Goal: Obtain resource: Download file/media

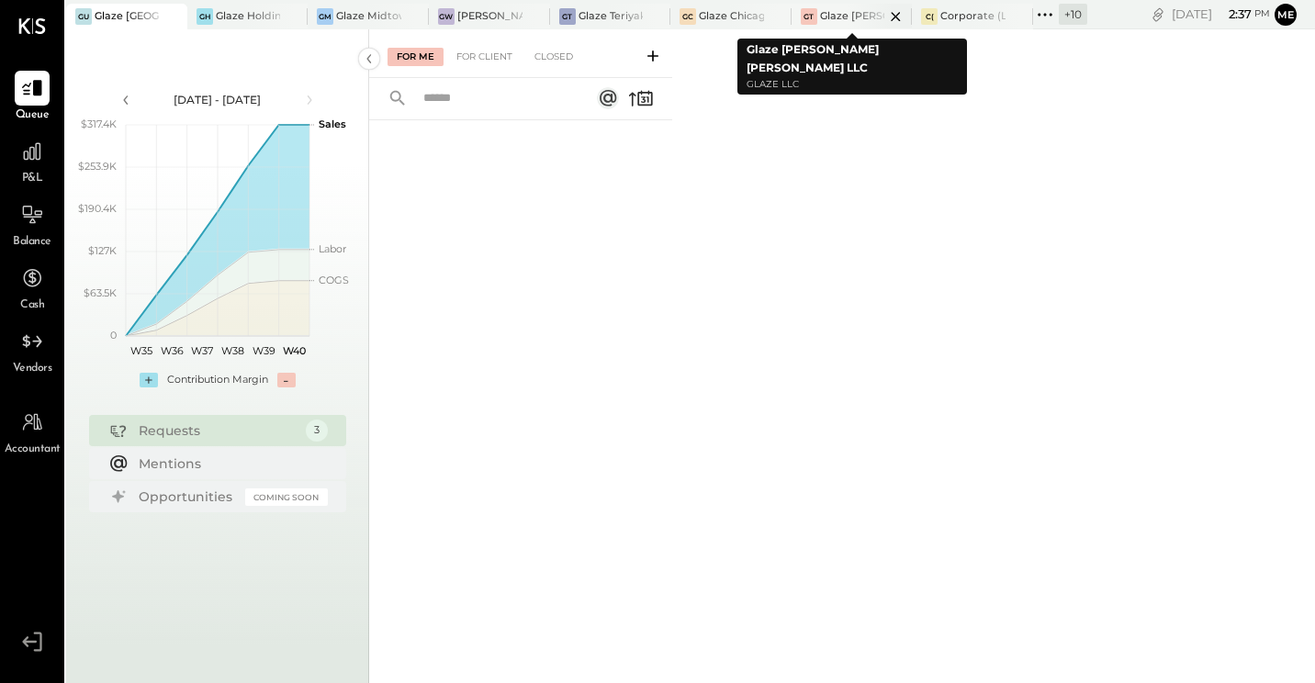
click at [871, 15] on div at bounding box center [880, 16] width 64 height 25
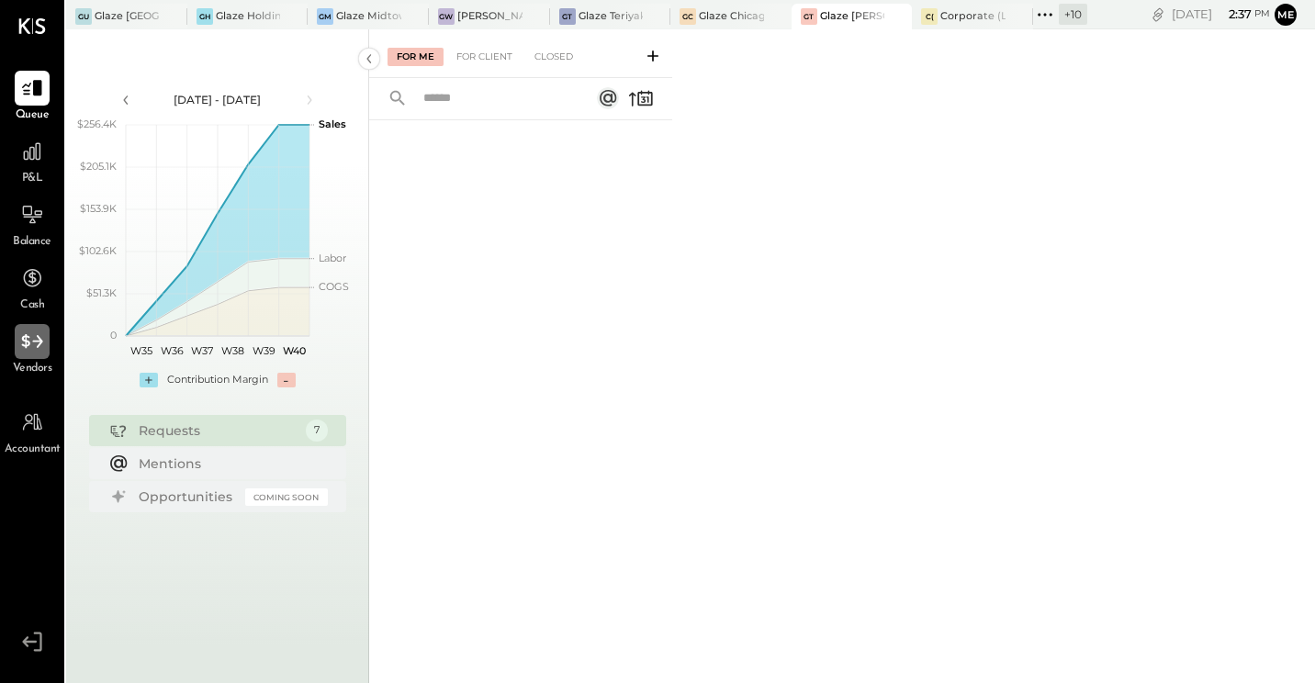
click at [36, 352] on icon at bounding box center [32, 342] width 24 height 24
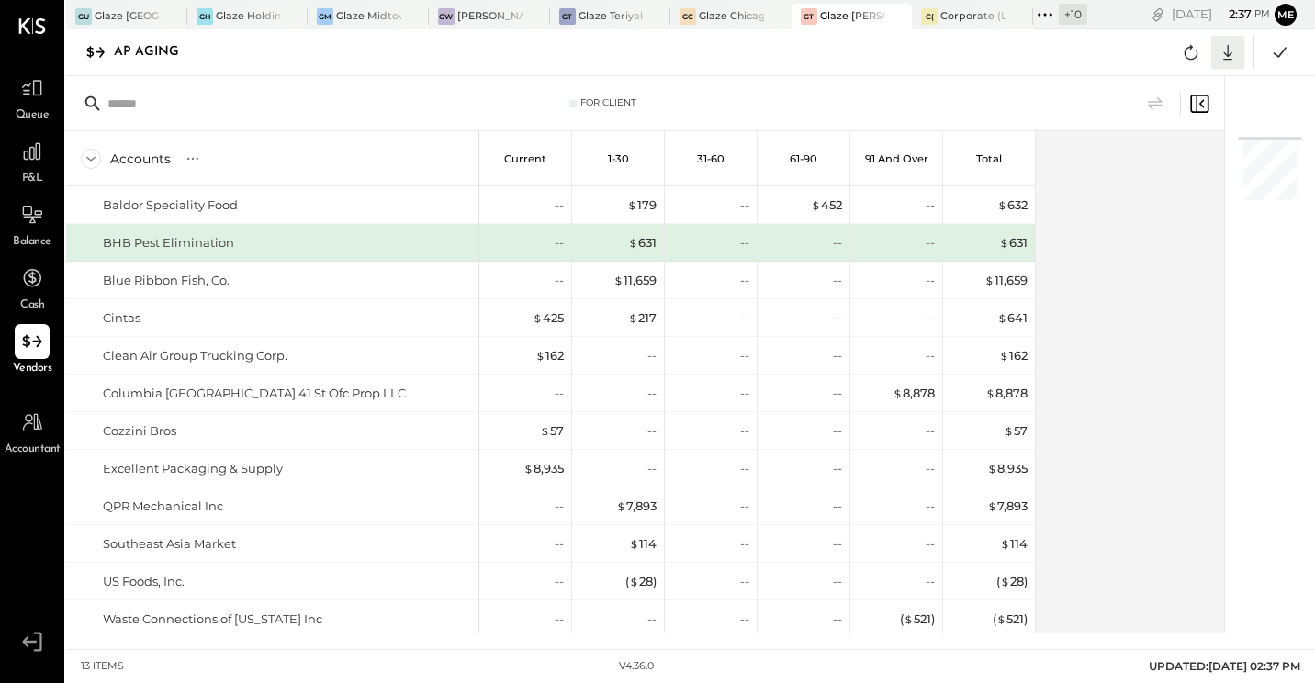
click at [1236, 50] on icon at bounding box center [1228, 52] width 24 height 24
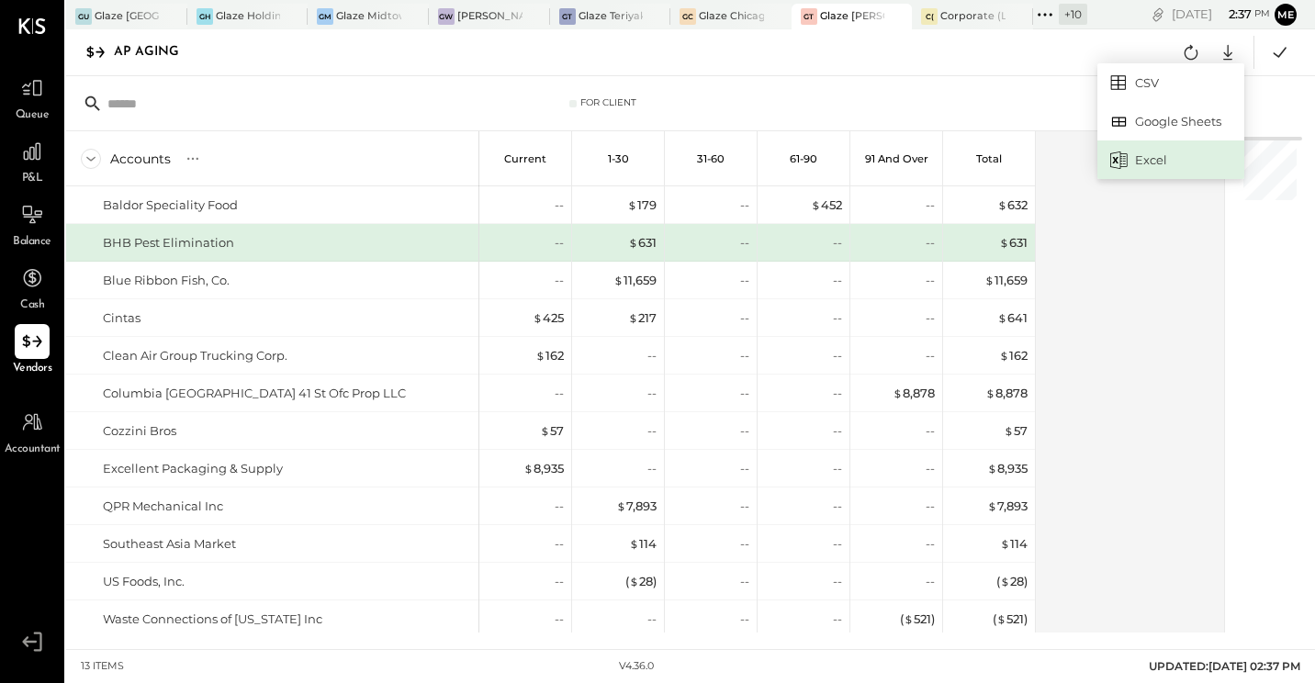
click at [1136, 152] on div "Excel" at bounding box center [1170, 159] width 147 height 39
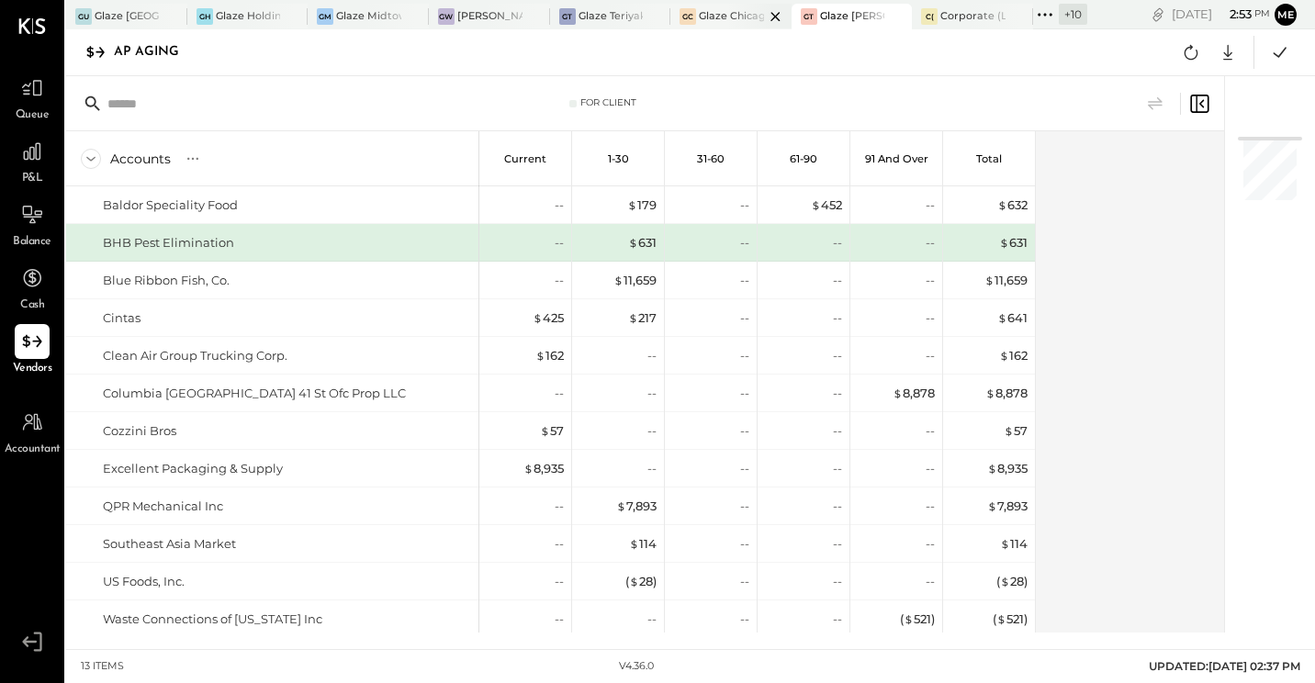
click at [746, 18] on div at bounding box center [759, 16] width 64 height 25
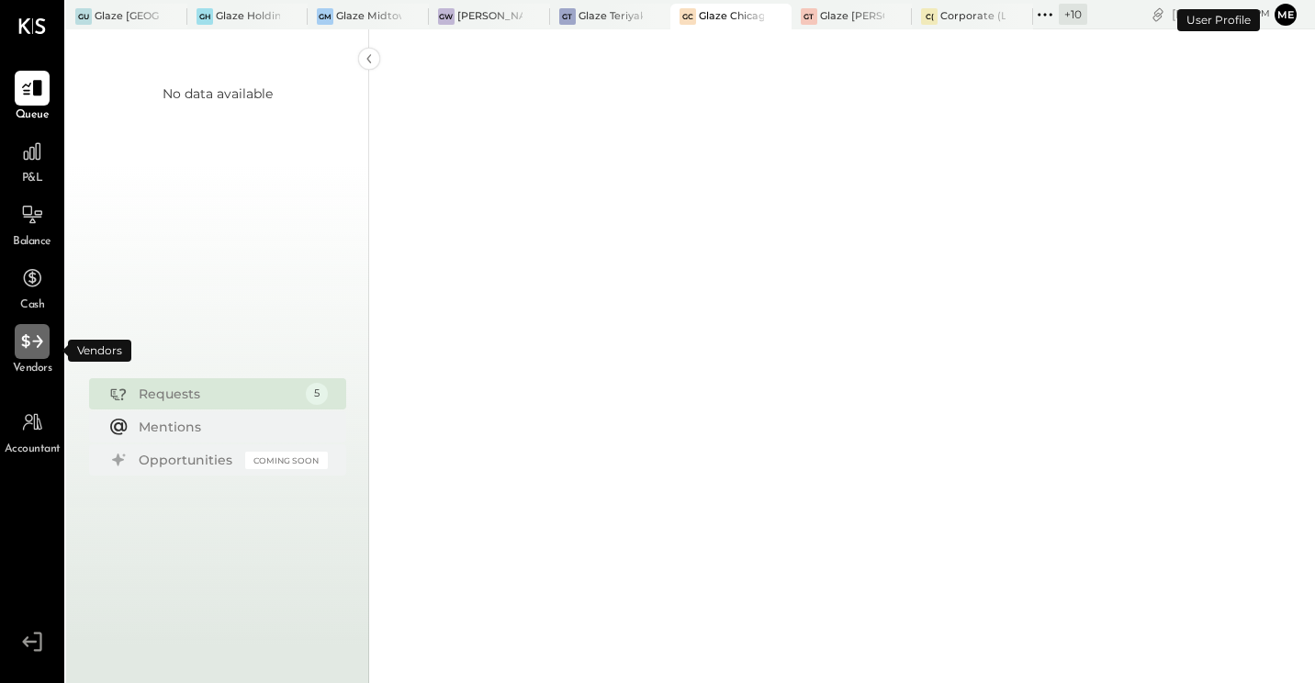
click at [20, 344] on icon at bounding box center [32, 342] width 24 height 24
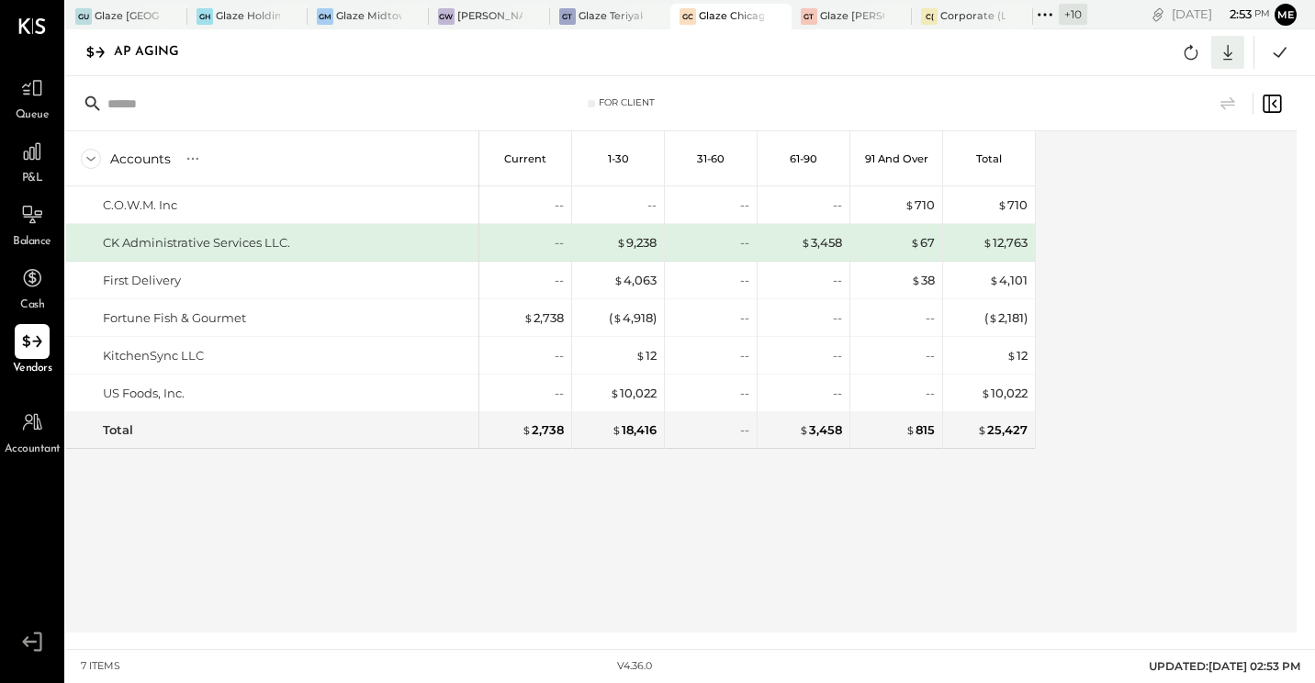
click at [1230, 65] on div at bounding box center [1227, 52] width 33 height 33
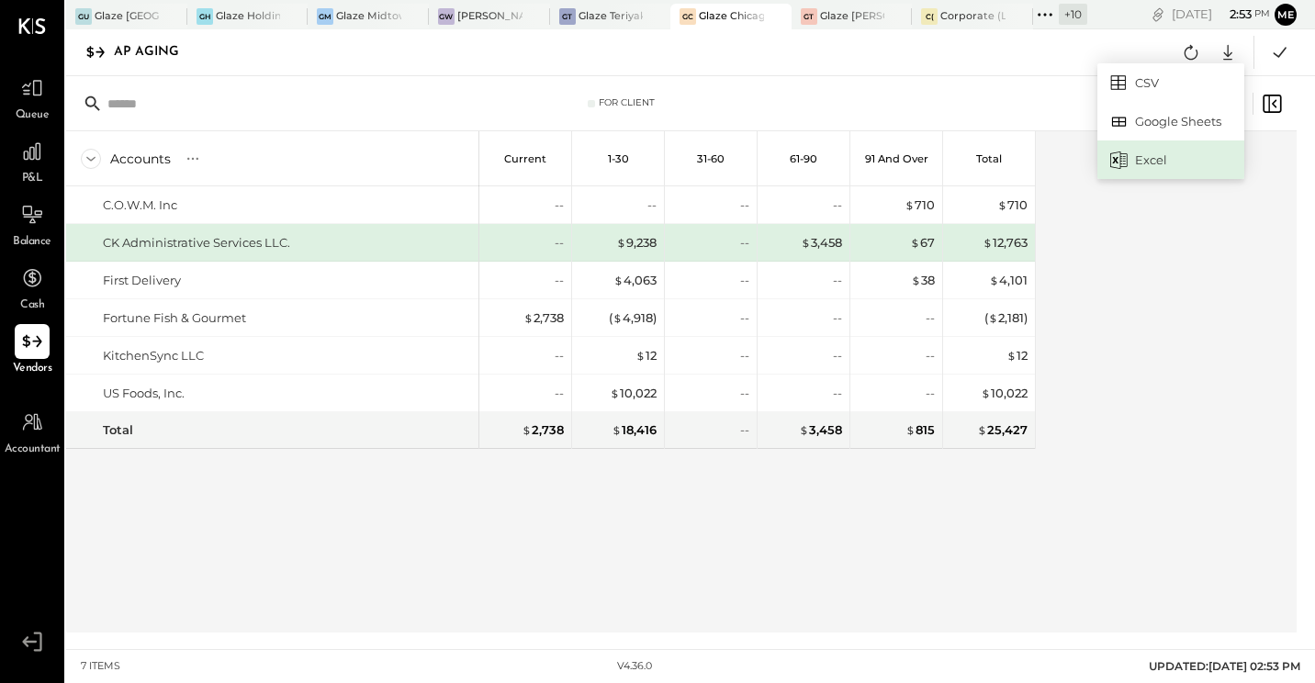
click at [1129, 150] on div at bounding box center [1119, 160] width 24 height 24
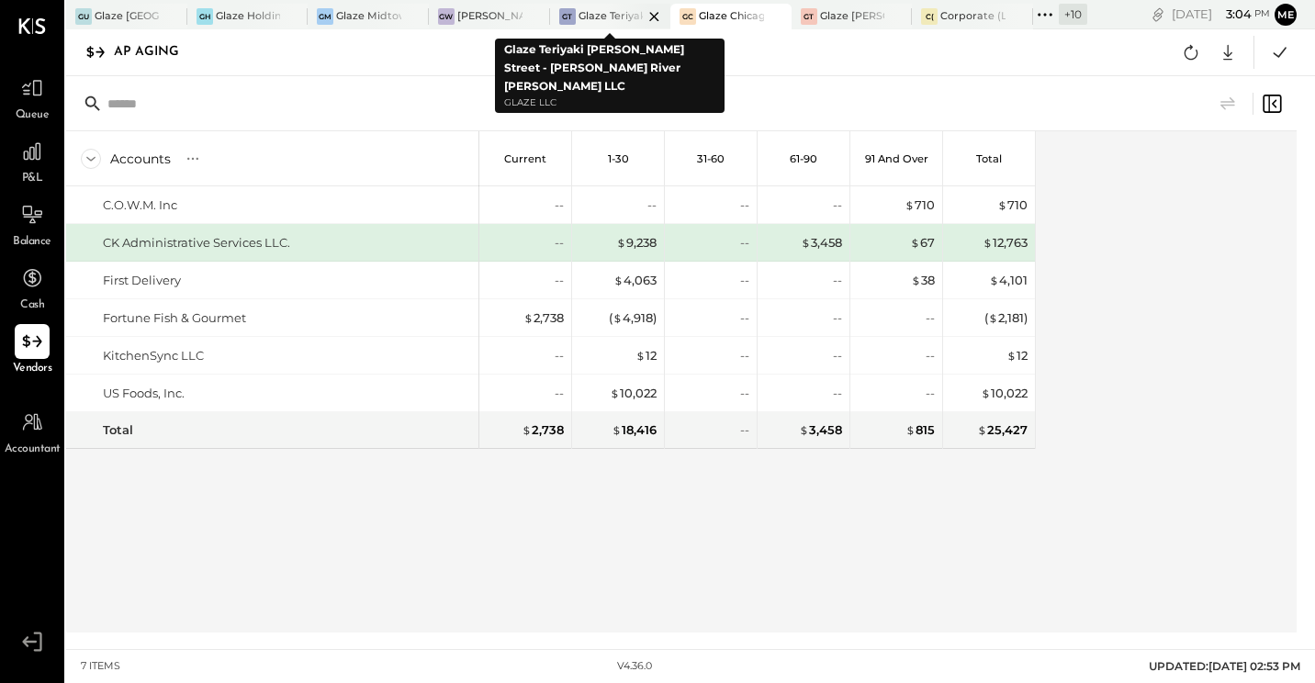
click at [630, 8] on div at bounding box center [638, 16] width 64 height 25
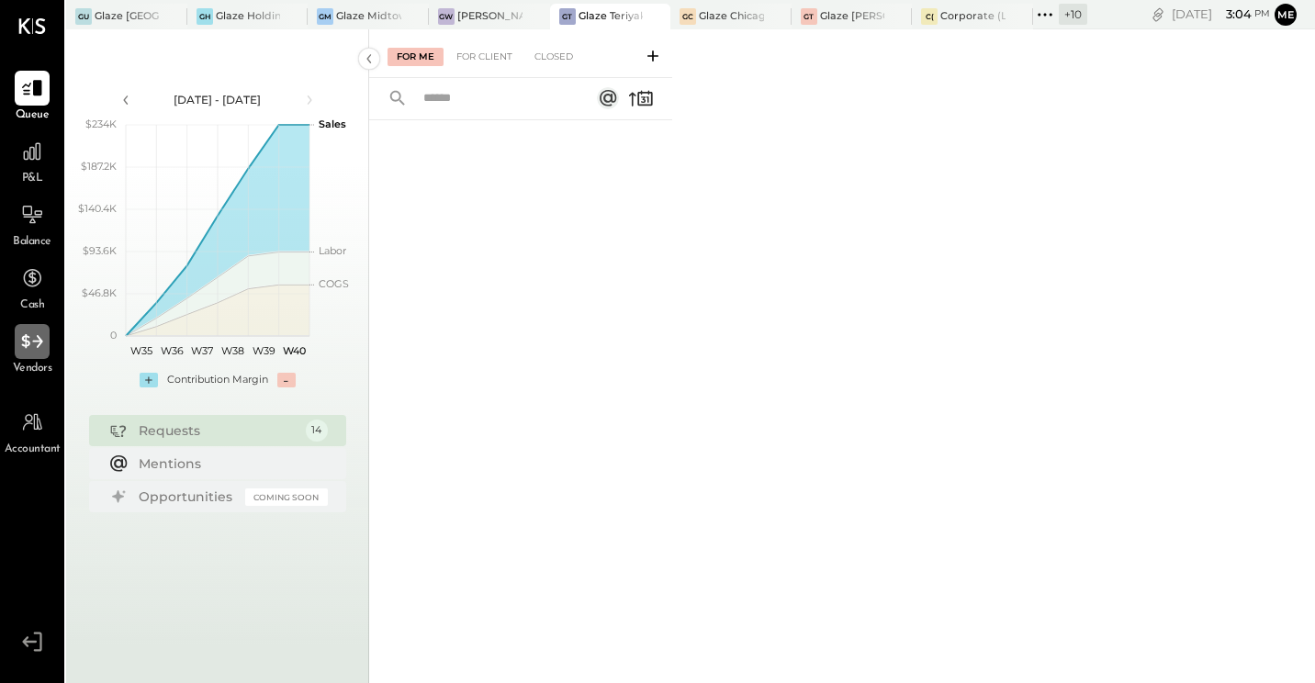
click at [46, 358] on div at bounding box center [32, 341] width 35 height 35
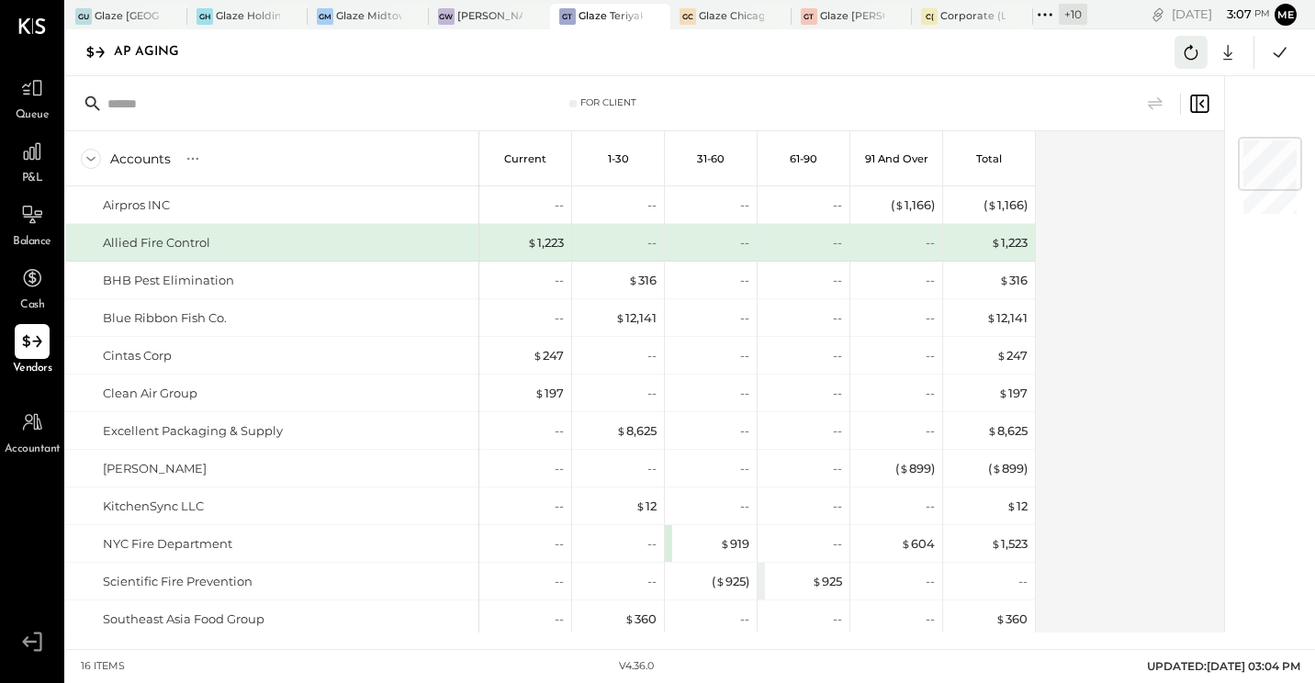
click at [1199, 55] on icon at bounding box center [1191, 52] width 24 height 24
click at [1221, 53] on icon at bounding box center [1228, 52] width 24 height 24
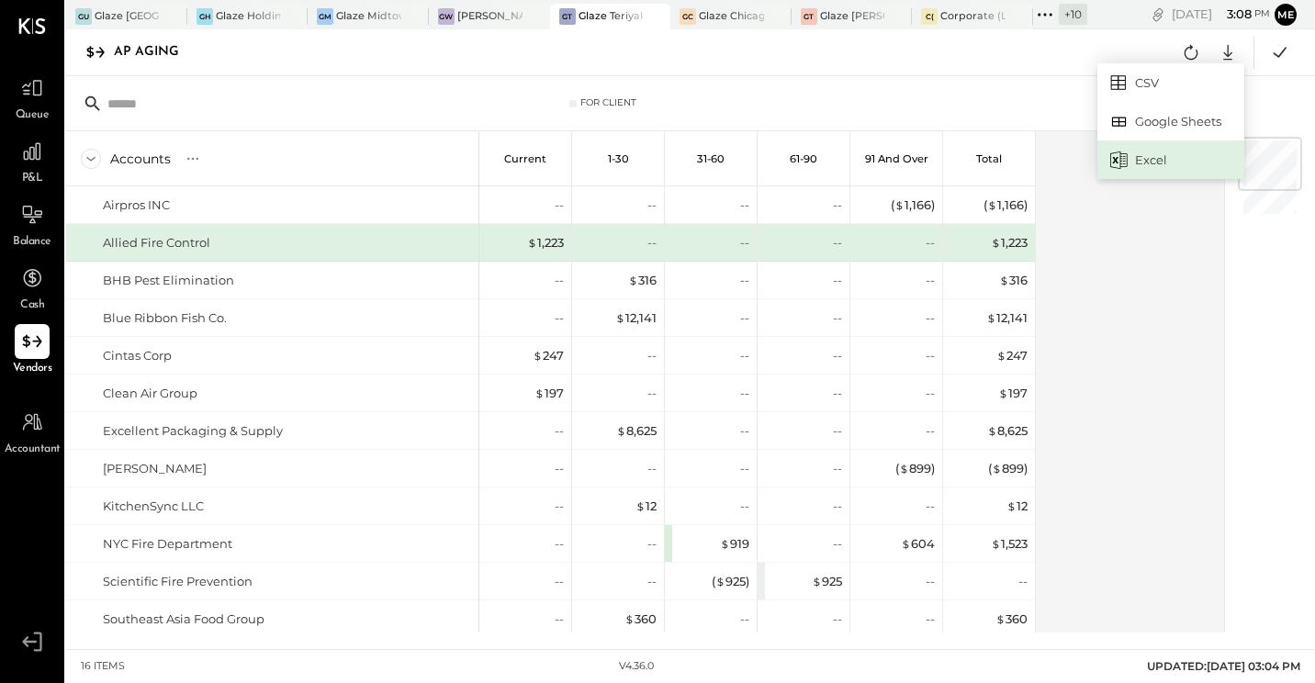
click at [1118, 145] on div "Excel" at bounding box center [1170, 159] width 147 height 39
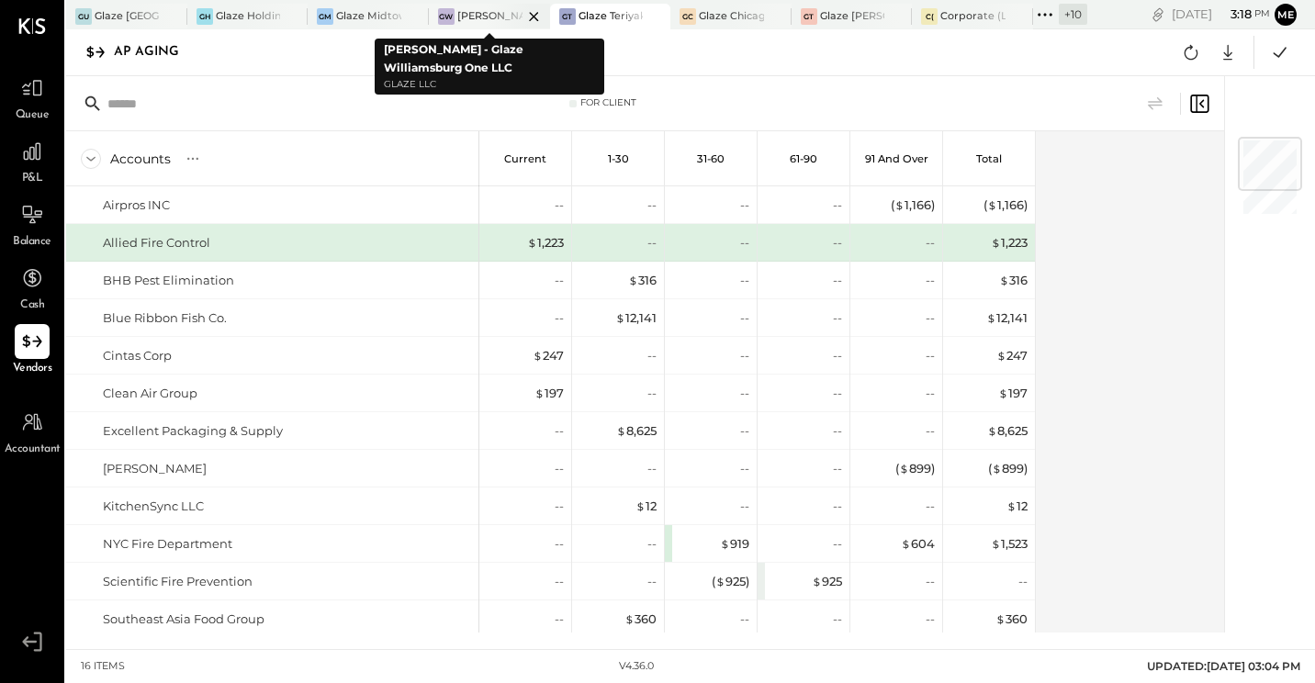
click at [469, 12] on div "[PERSON_NAME] - Glaze Williamsburg One LLC" at bounding box center [489, 16] width 65 height 15
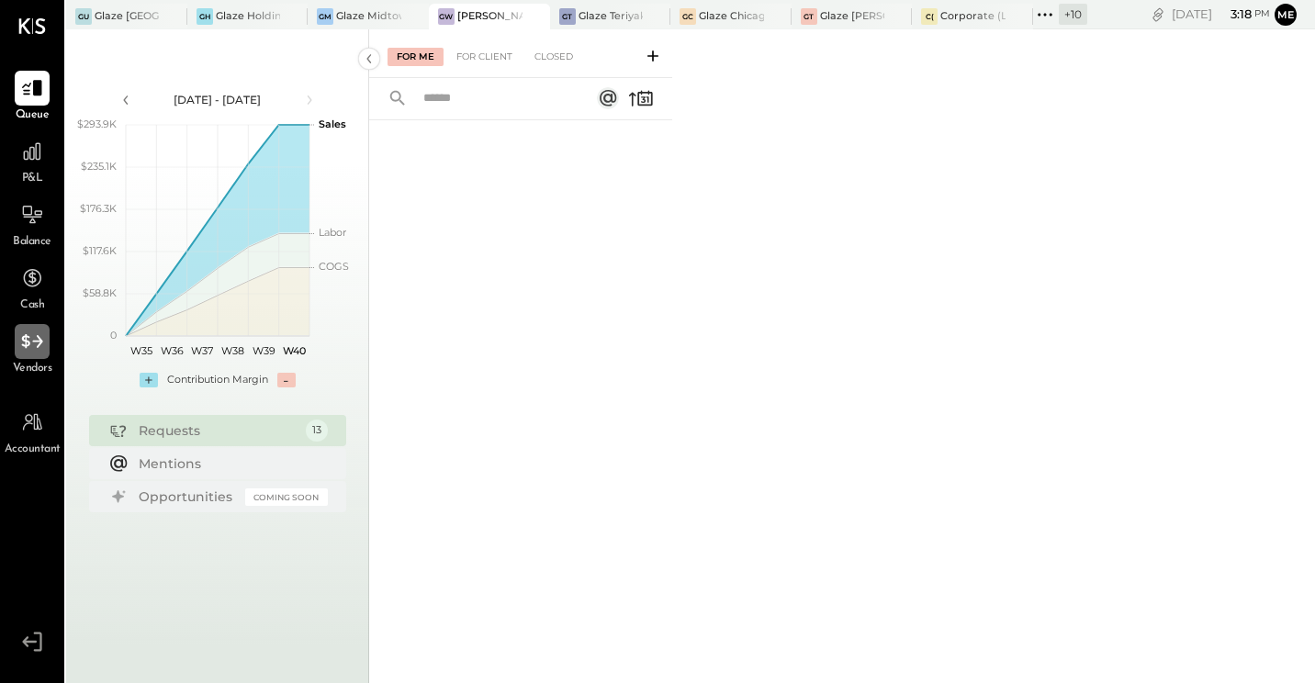
click at [32, 351] on icon at bounding box center [32, 342] width 24 height 24
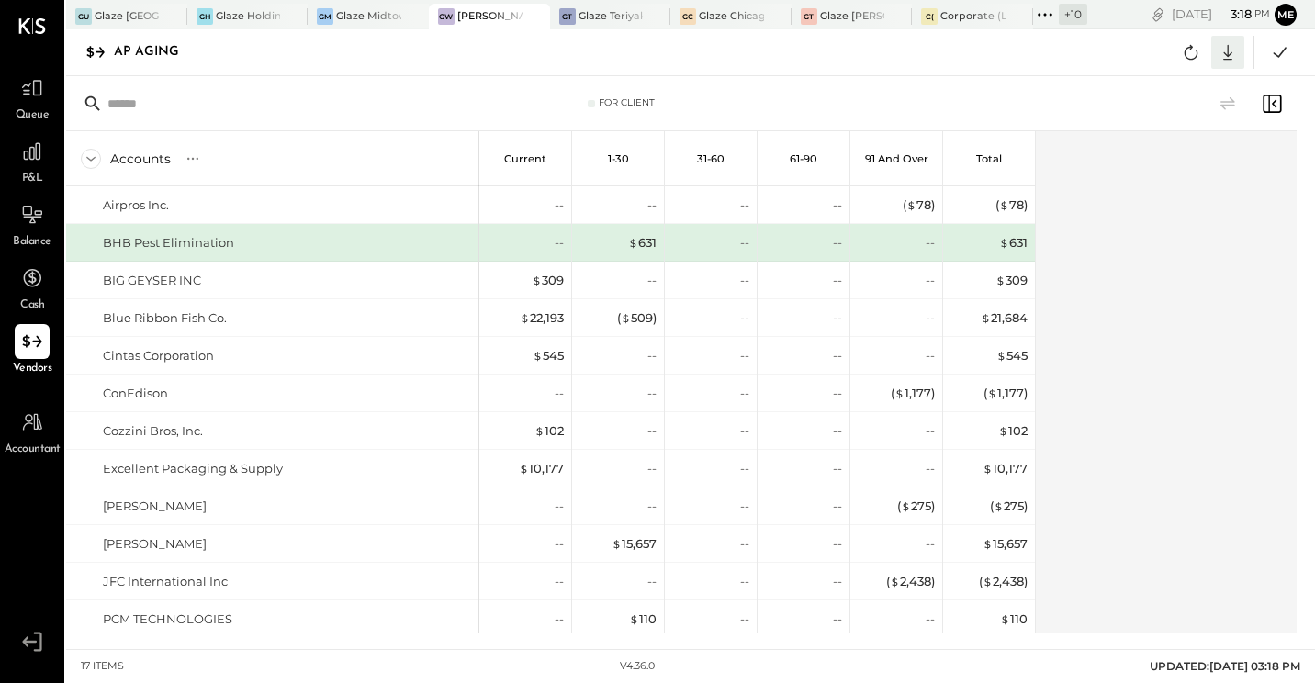
click at [1225, 45] on icon at bounding box center [1228, 52] width 24 height 24
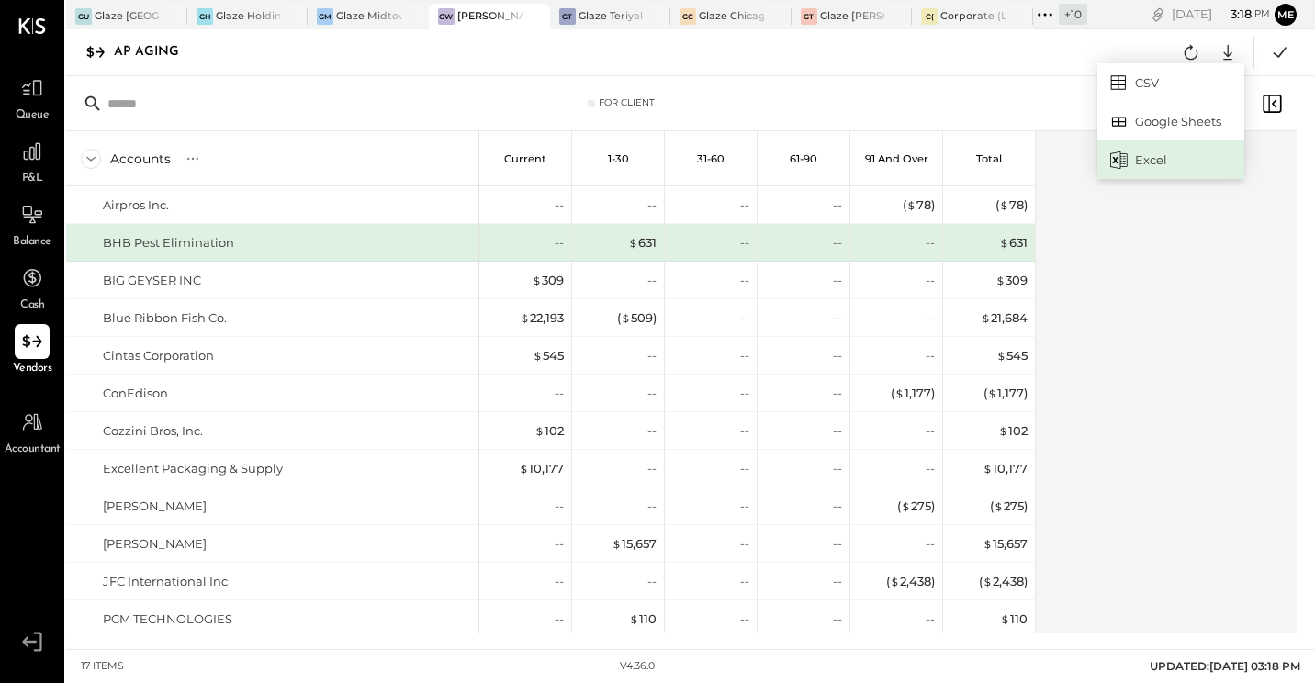
click at [1162, 165] on div "Excel" at bounding box center [1170, 159] width 147 height 39
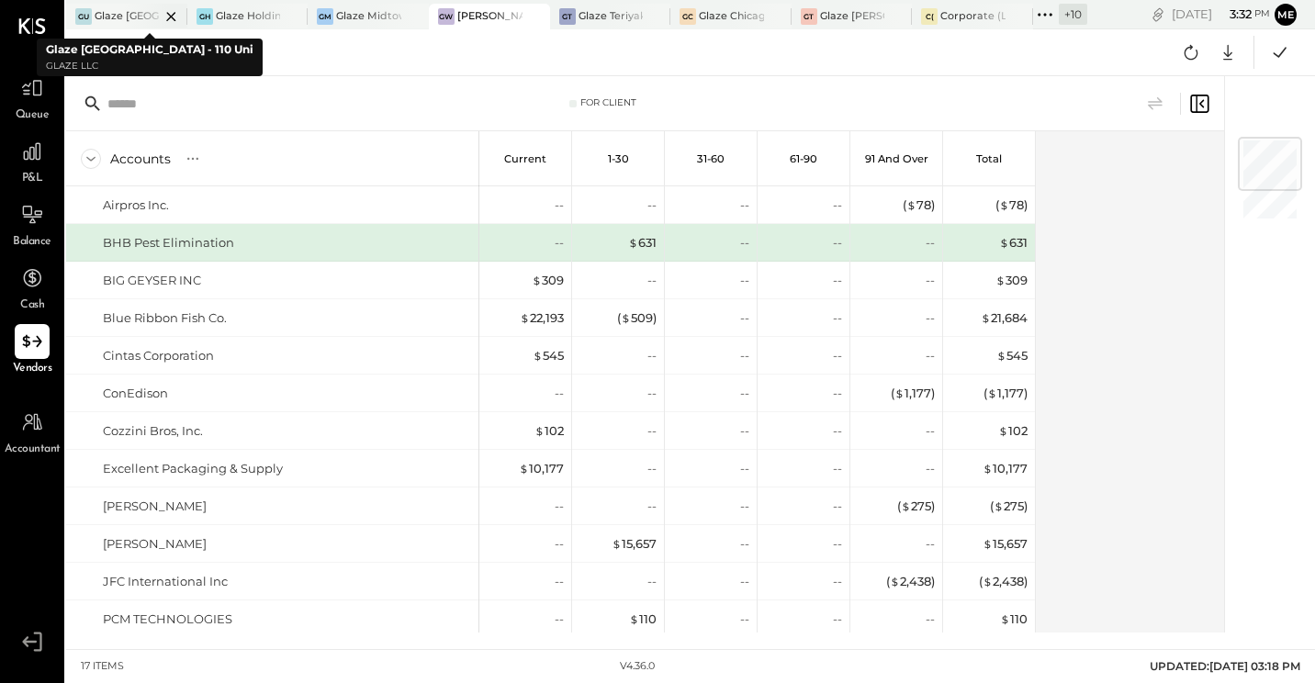
click at [124, 17] on div at bounding box center [155, 16] width 64 height 25
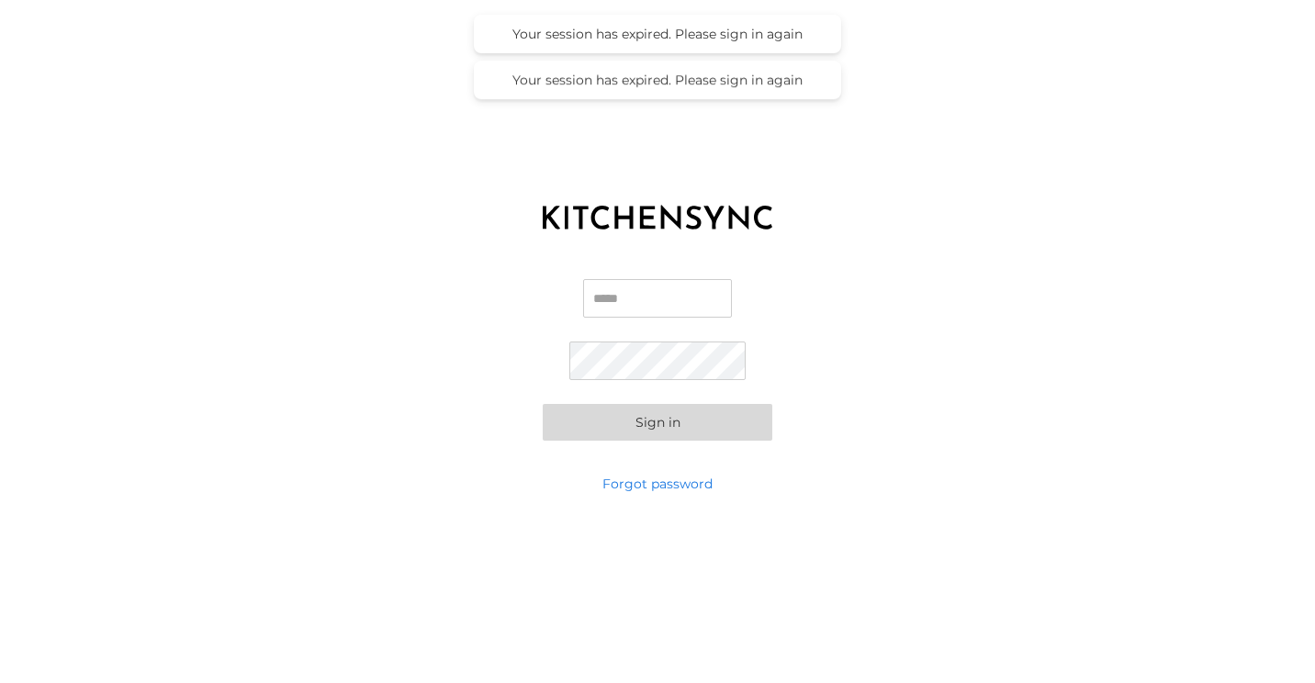
click at [626, 298] on input "Email" at bounding box center [657, 298] width 149 height 39
type input "**********"
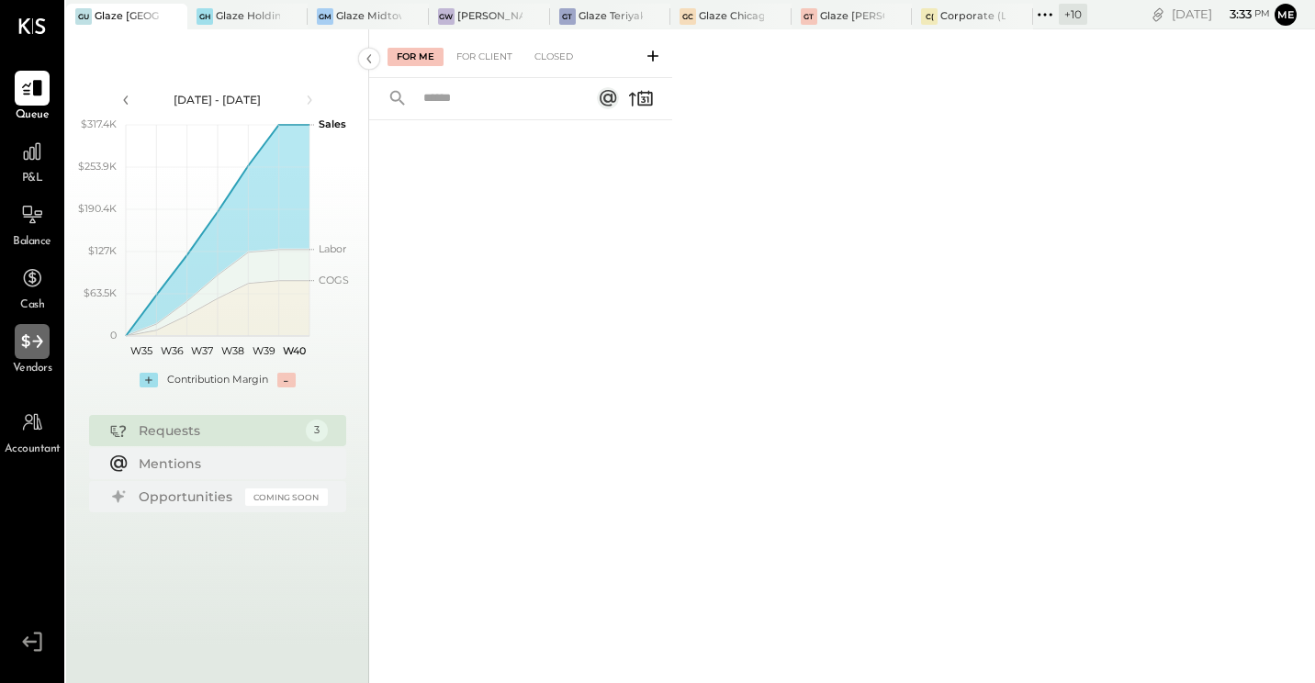
click at [25, 332] on icon at bounding box center [32, 342] width 24 height 24
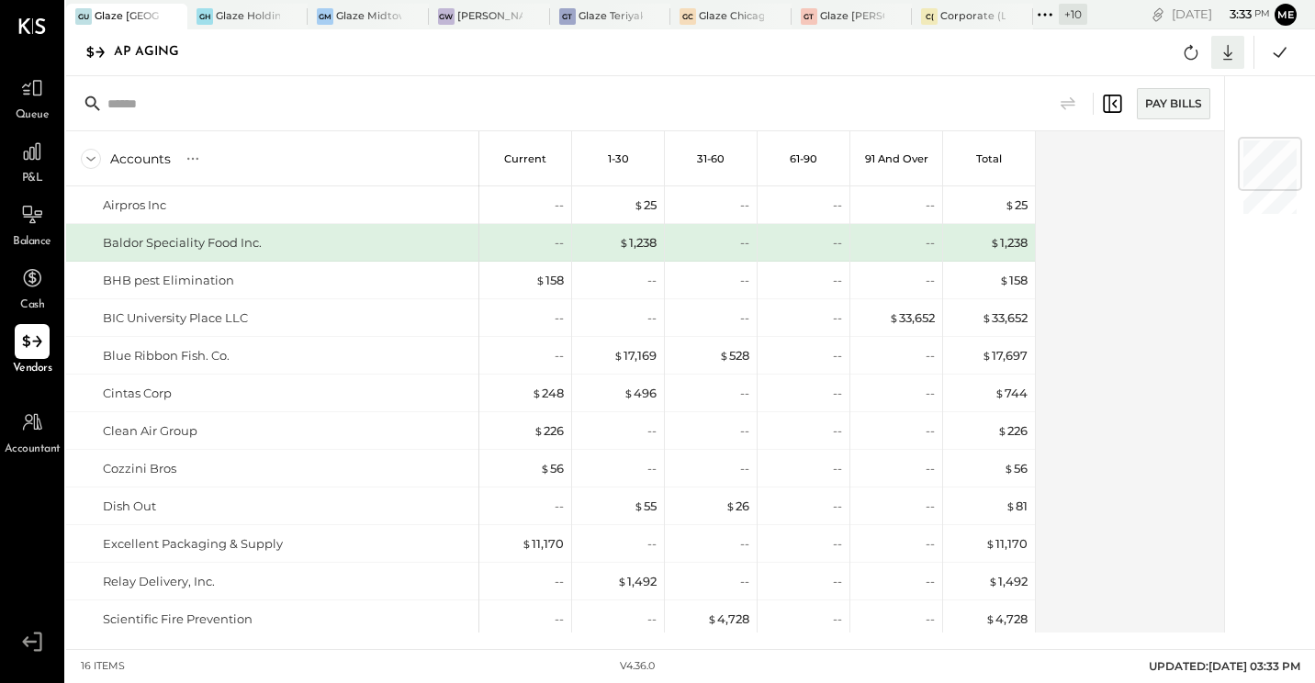
click at [1221, 60] on icon at bounding box center [1228, 52] width 24 height 24
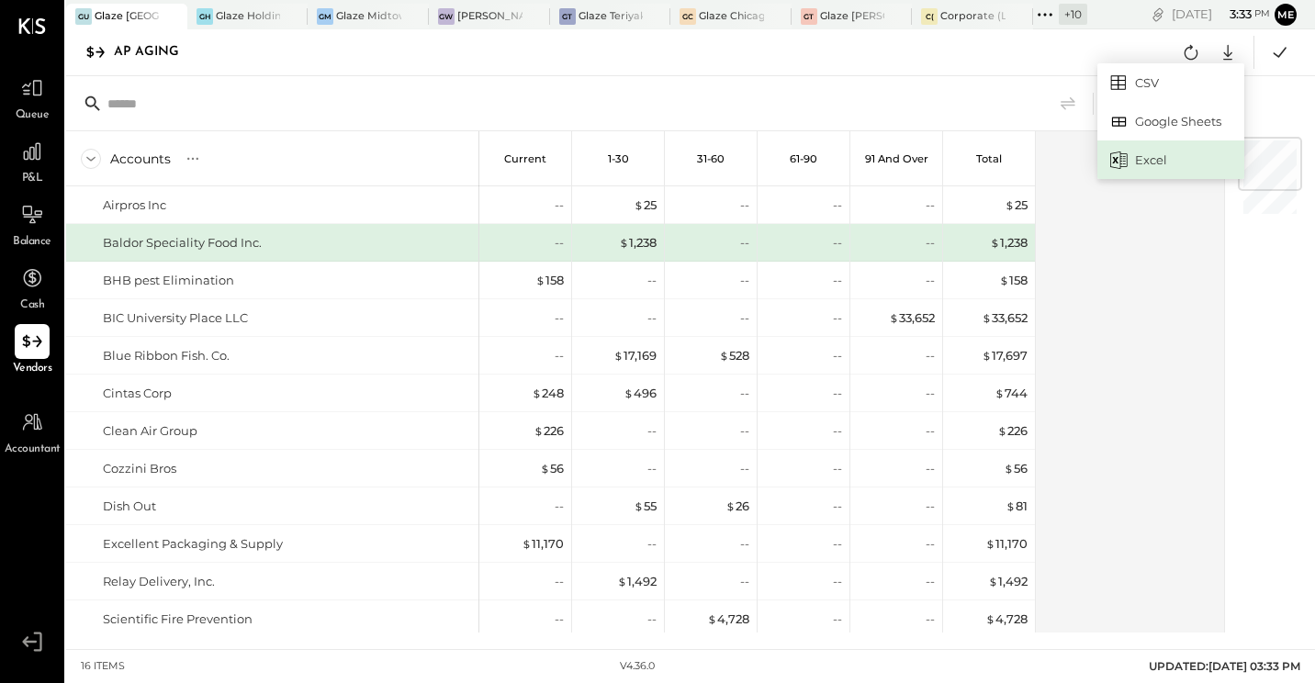
click at [1158, 163] on div "Excel" at bounding box center [1170, 159] width 147 height 39
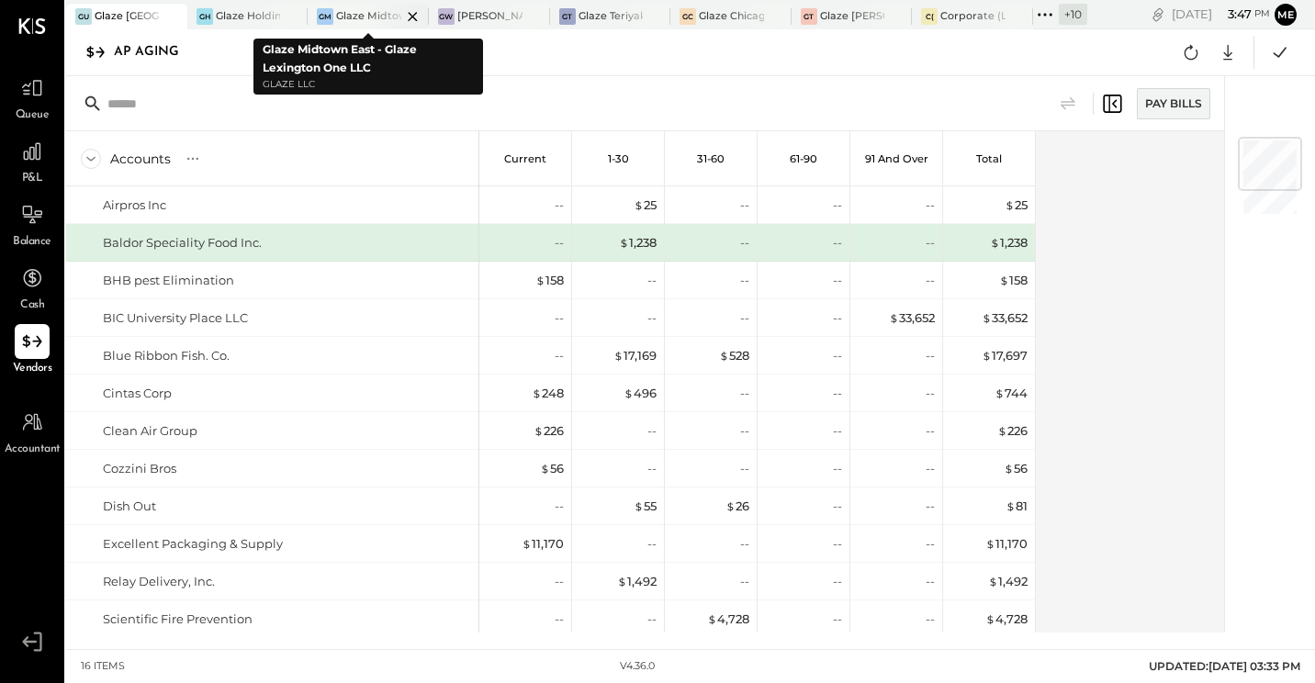
click at [370, 8] on div at bounding box center [397, 16] width 64 height 25
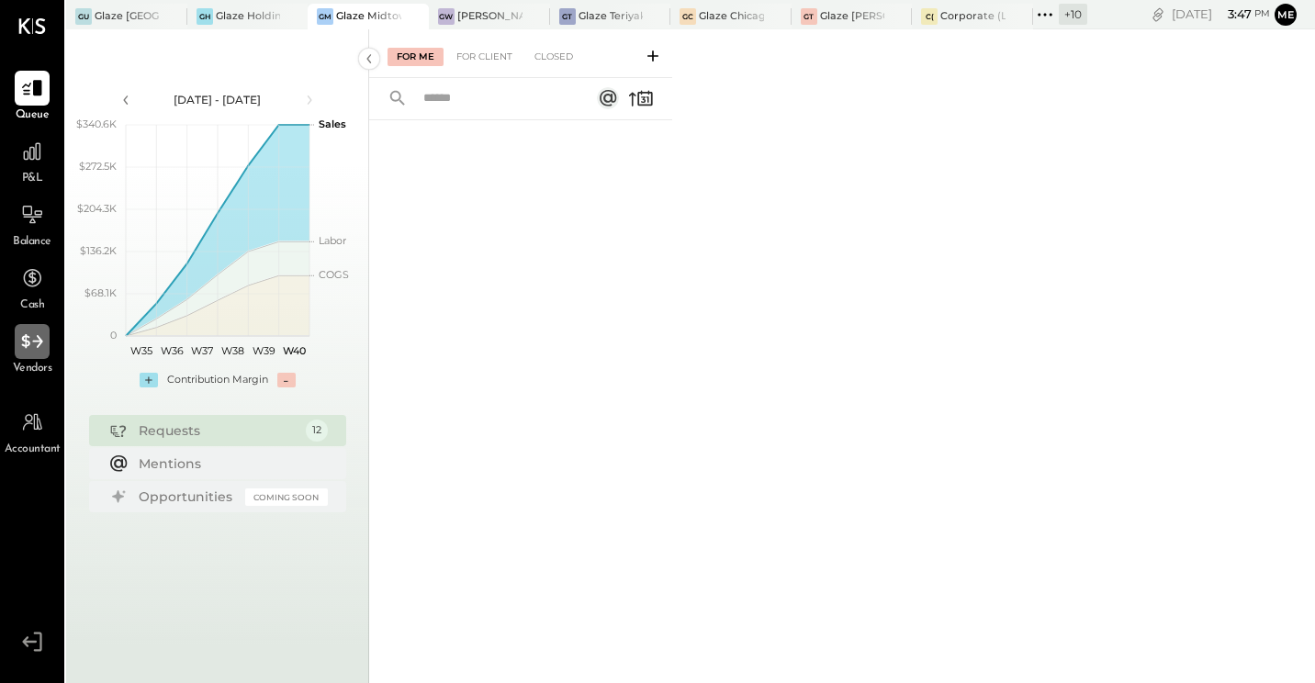
click at [32, 344] on icon at bounding box center [32, 342] width 24 height 24
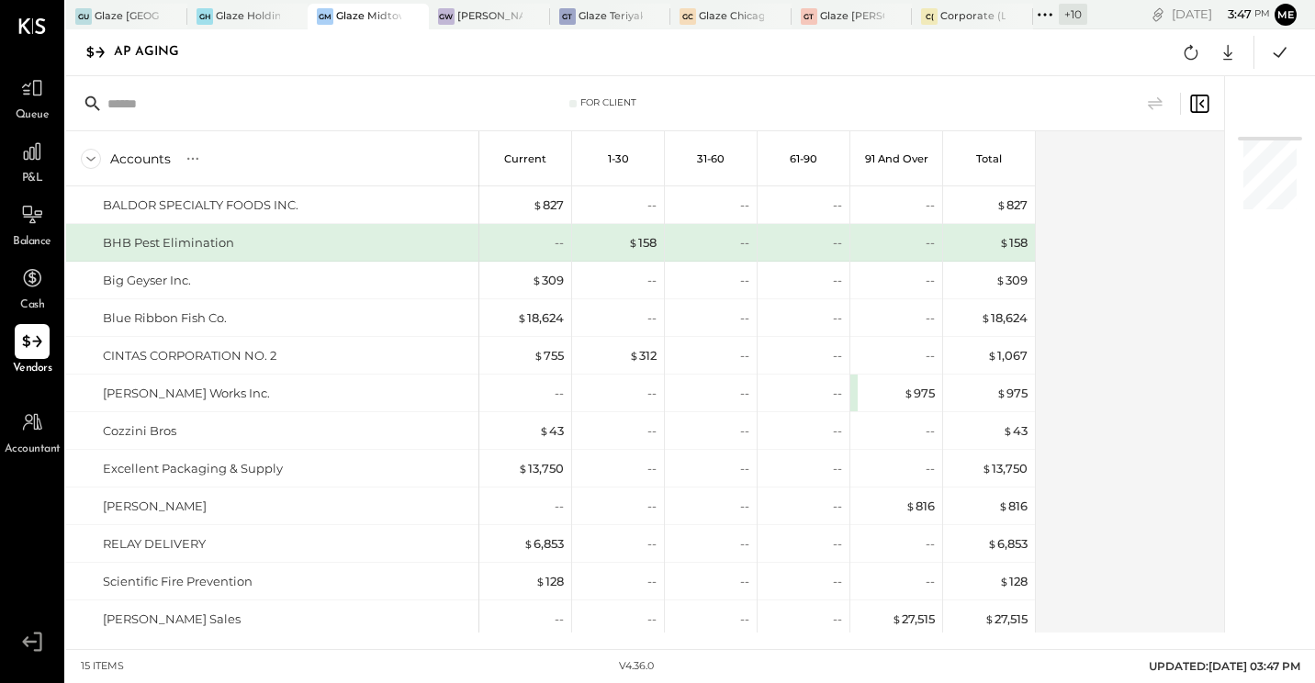
click at [1141, 274] on div "Accounts S % GL Current 1-30 31-60 61-90 91 and Over Total BALDOR SPECIALTY FOO…" at bounding box center [646, 381] width 1161 height 501
click at [1230, 58] on icon at bounding box center [1228, 52] width 24 height 24
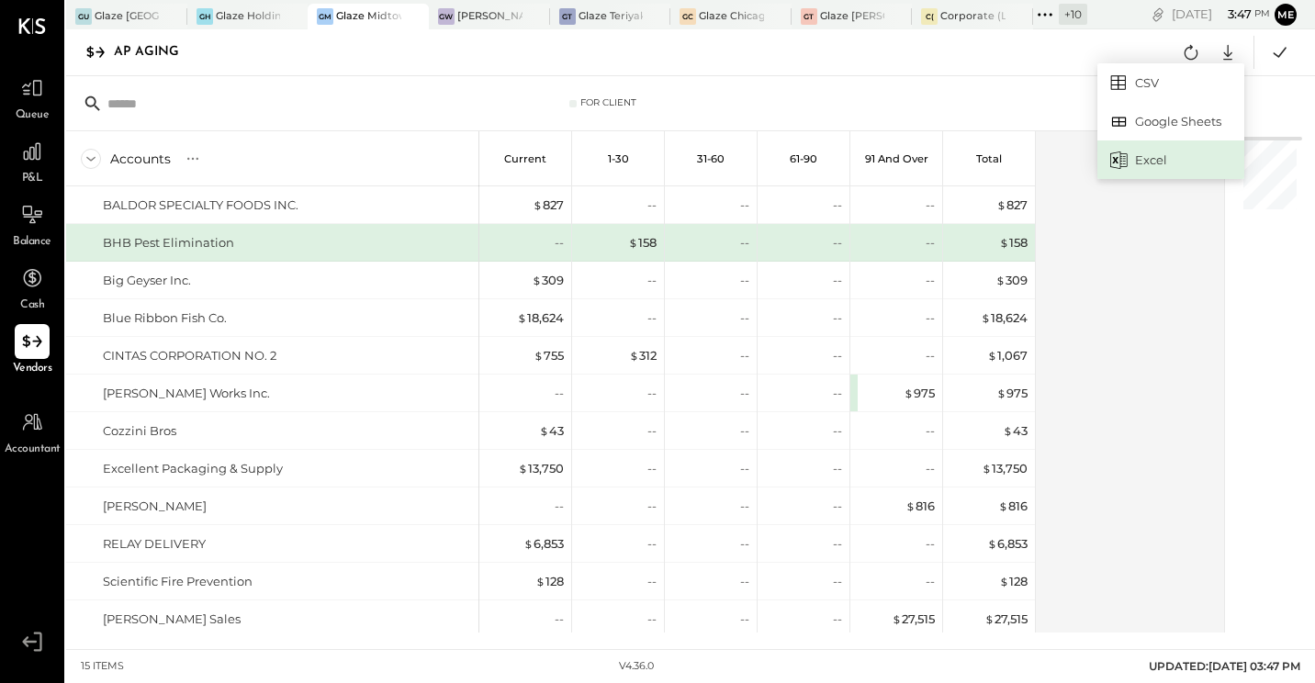
click at [1146, 162] on div "Excel" at bounding box center [1170, 159] width 147 height 39
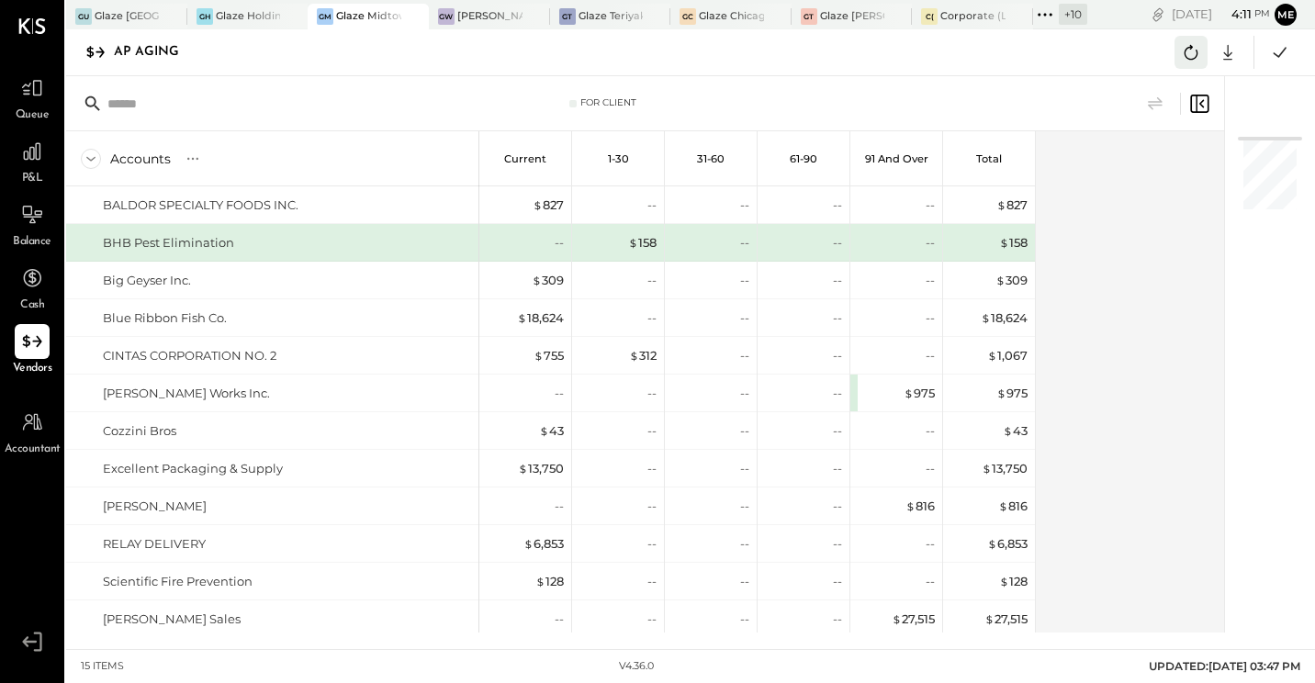
click at [1195, 55] on icon at bounding box center [1191, 52] width 24 height 24
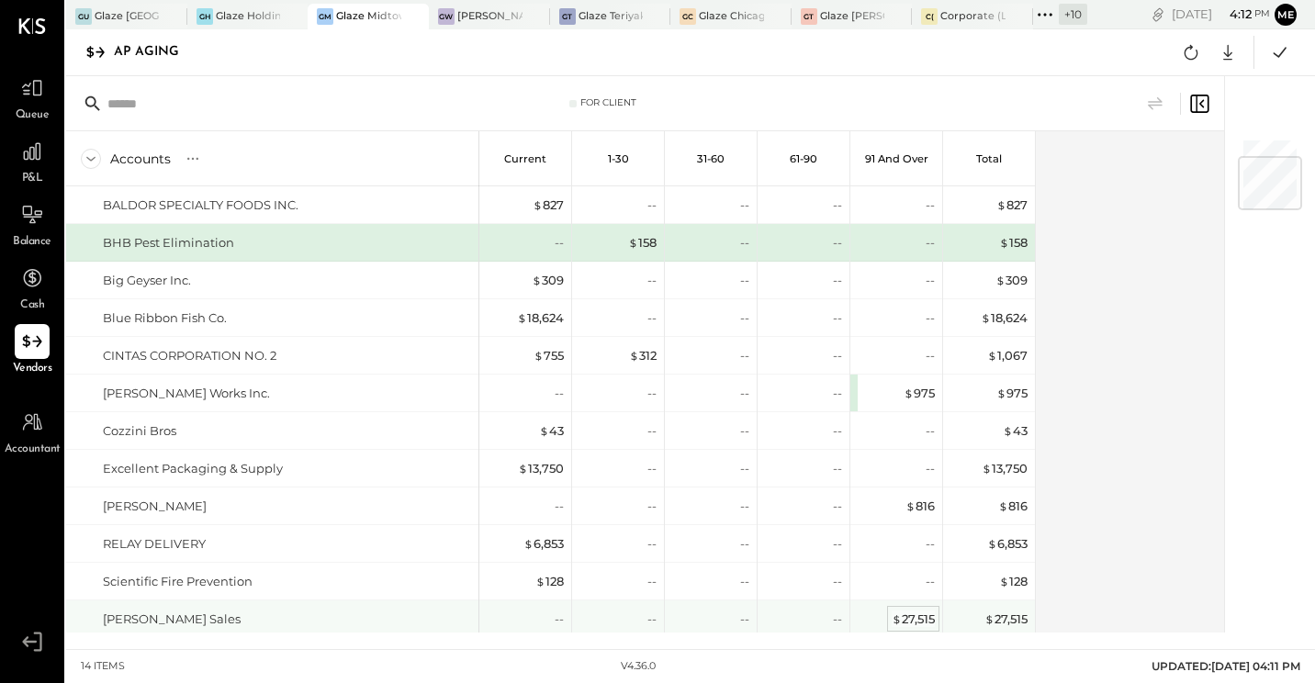
scroll to position [163, 0]
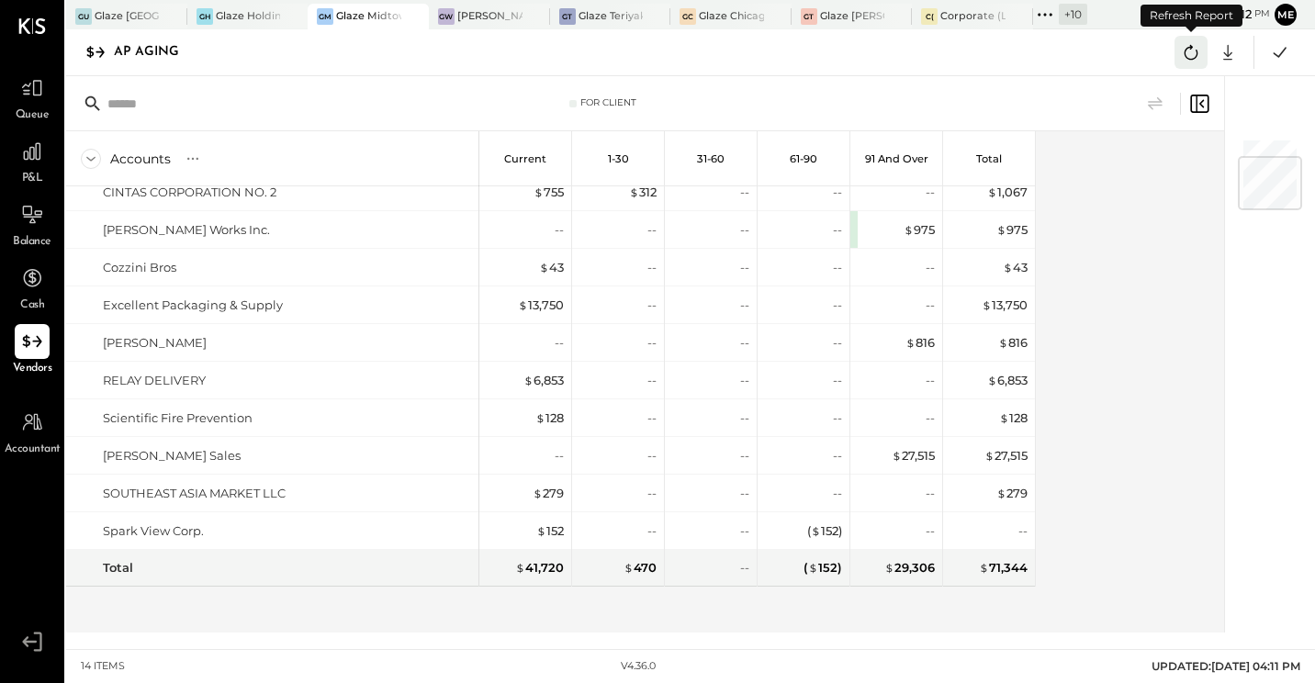
click at [1189, 57] on icon at bounding box center [1191, 52] width 24 height 24
click at [1119, 347] on div "Accounts S % GL Current 1-30 31-60 61-90 91 and Over Total BALDOR SPECIALTY FOO…" at bounding box center [646, 381] width 1161 height 501
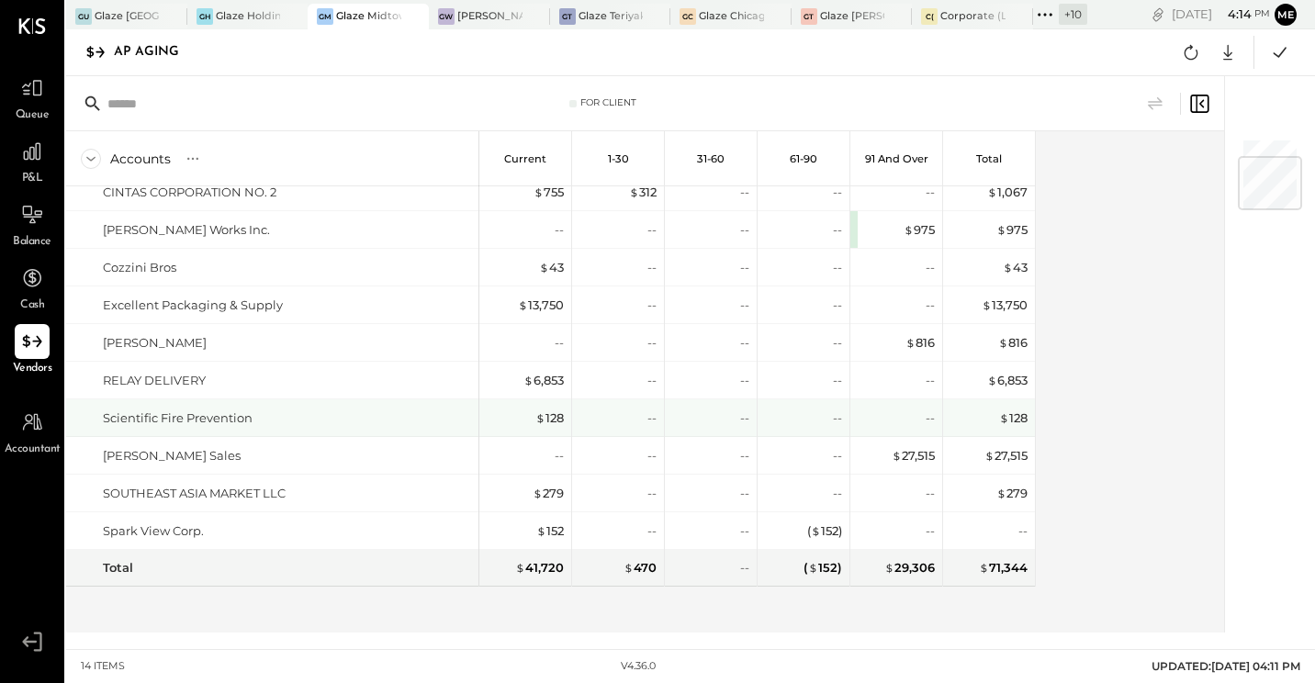
scroll to position [0, 0]
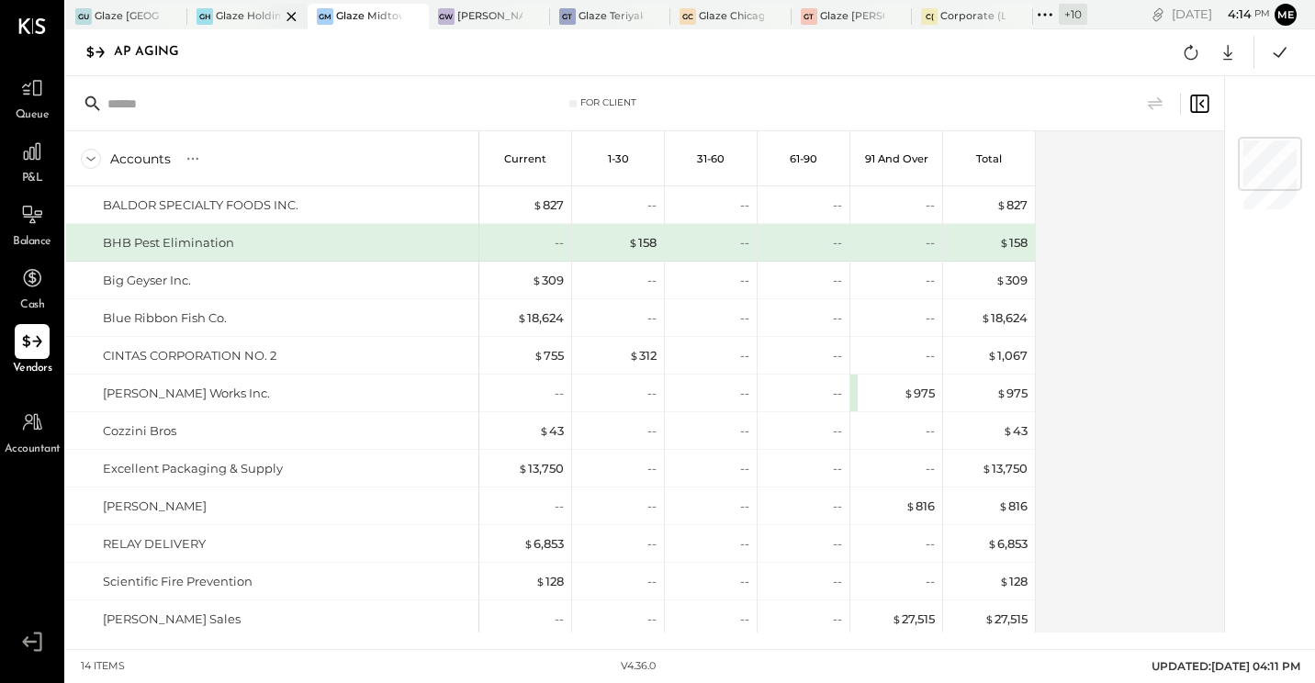
click at [244, 16] on div at bounding box center [275, 16] width 64 height 25
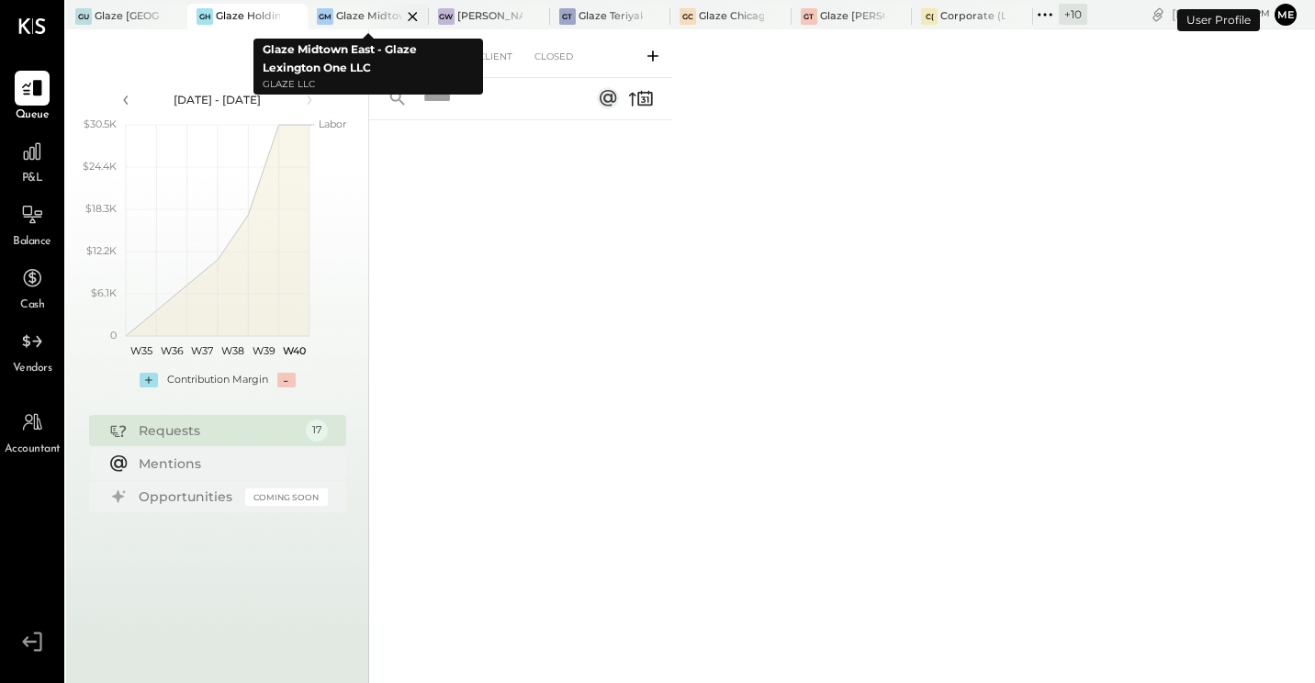
click at [383, 14] on div at bounding box center [397, 16] width 64 height 25
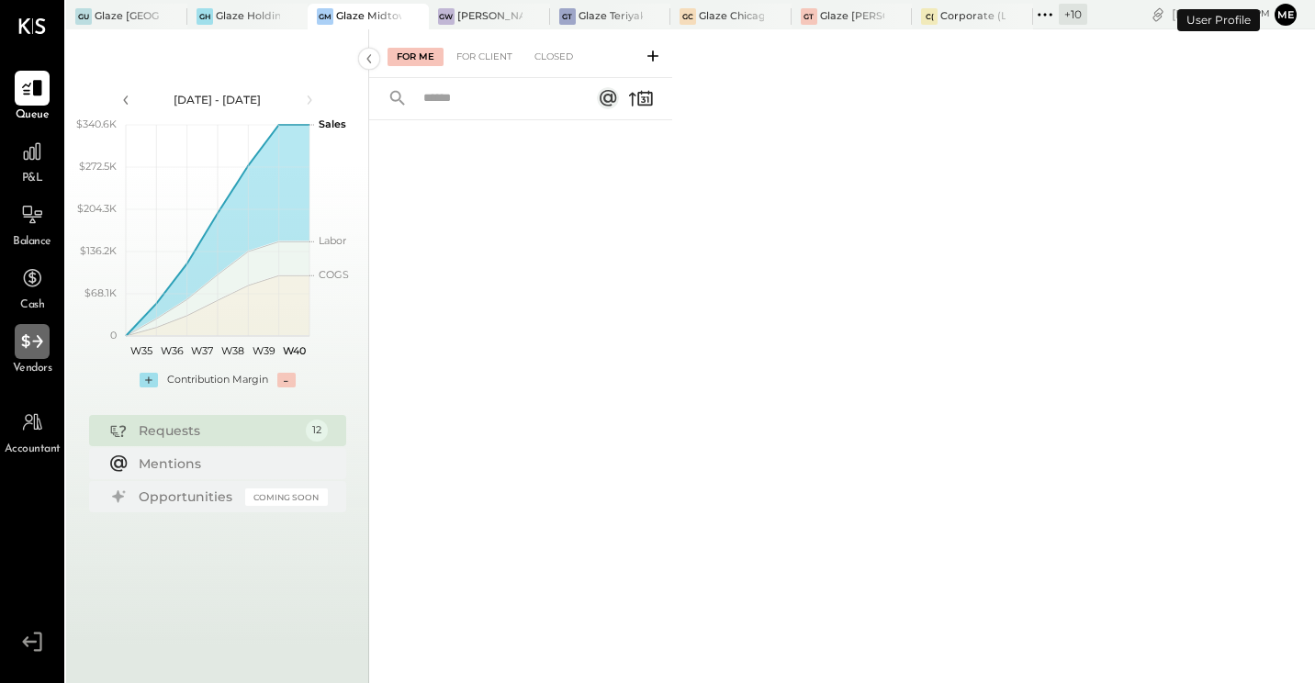
click at [17, 342] on div at bounding box center [32, 341] width 35 height 35
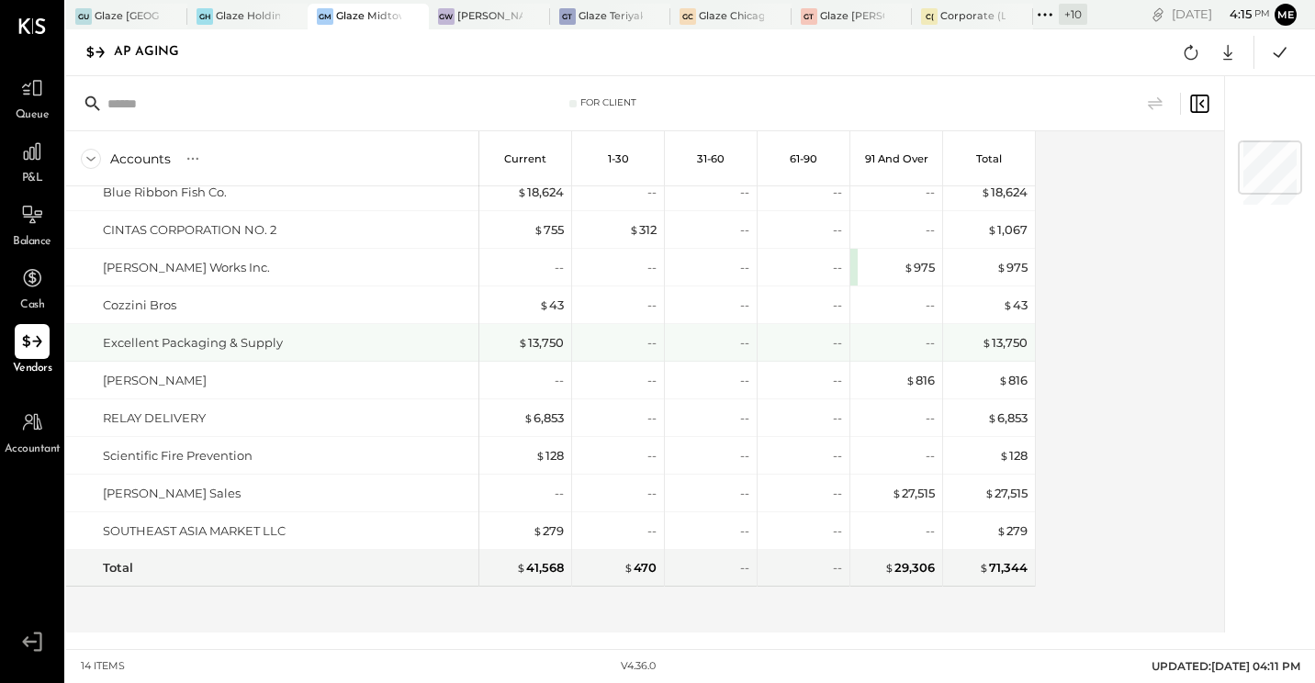
scroll to position [34, 0]
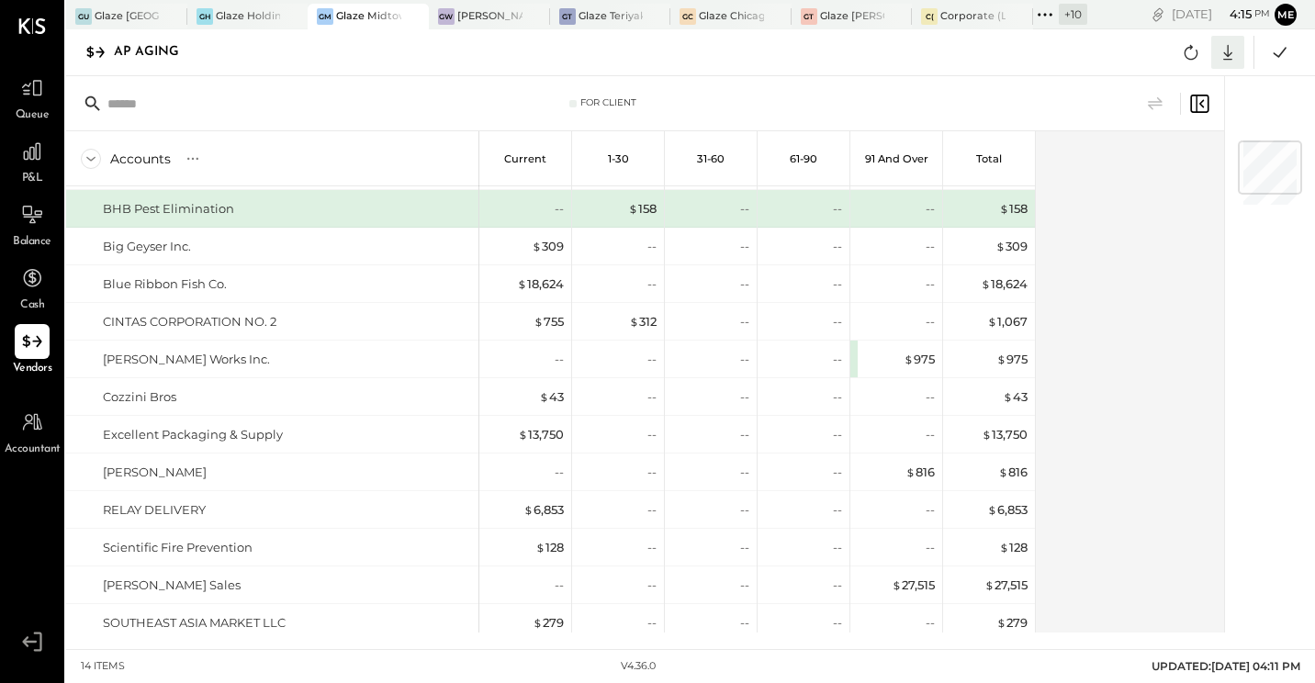
click at [1226, 55] on icon at bounding box center [1227, 53] width 9 height 16
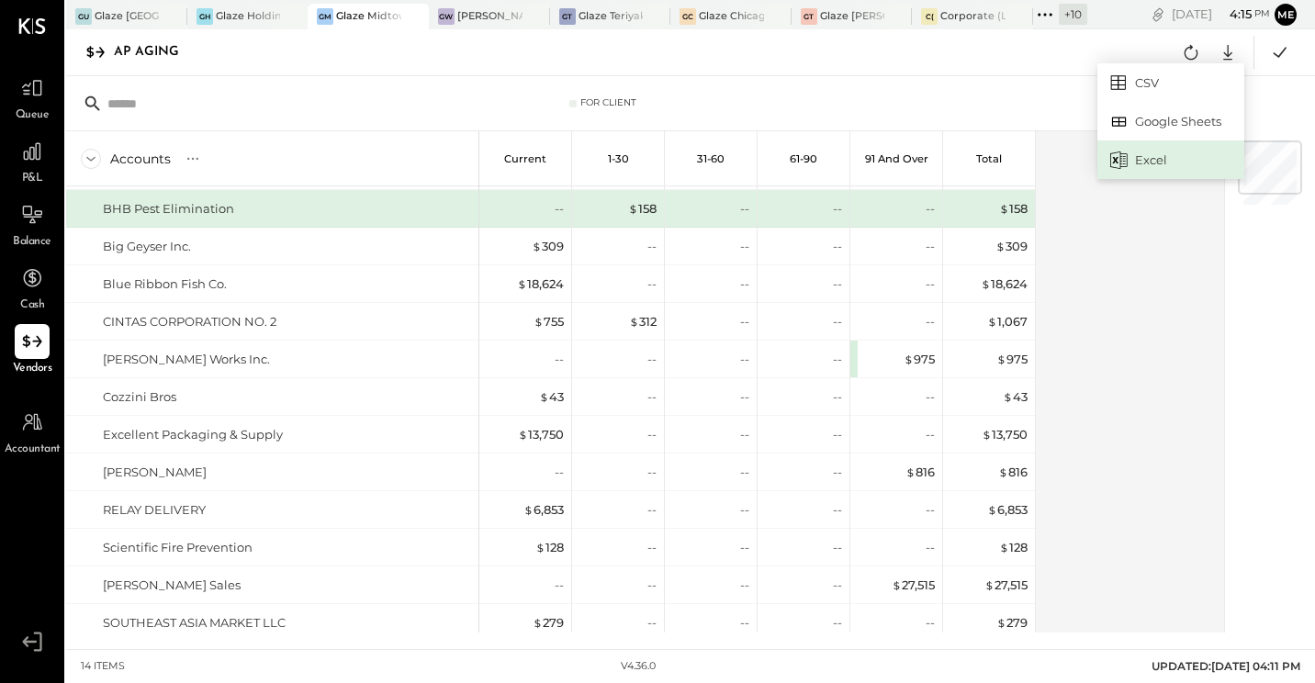
click at [1147, 157] on div "Excel" at bounding box center [1170, 159] width 147 height 39
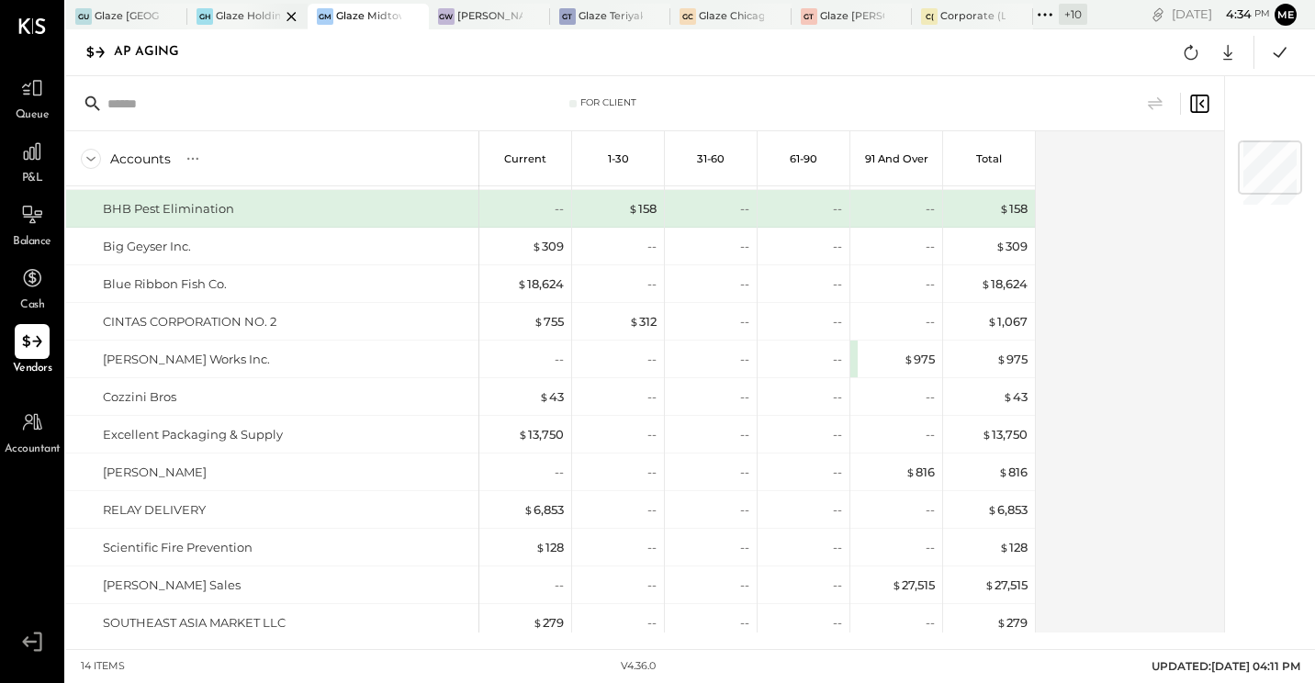
click at [230, 15] on div "Glaze Holdings - Glaze Teriyaki Holdings LLC" at bounding box center [248, 16] width 65 height 15
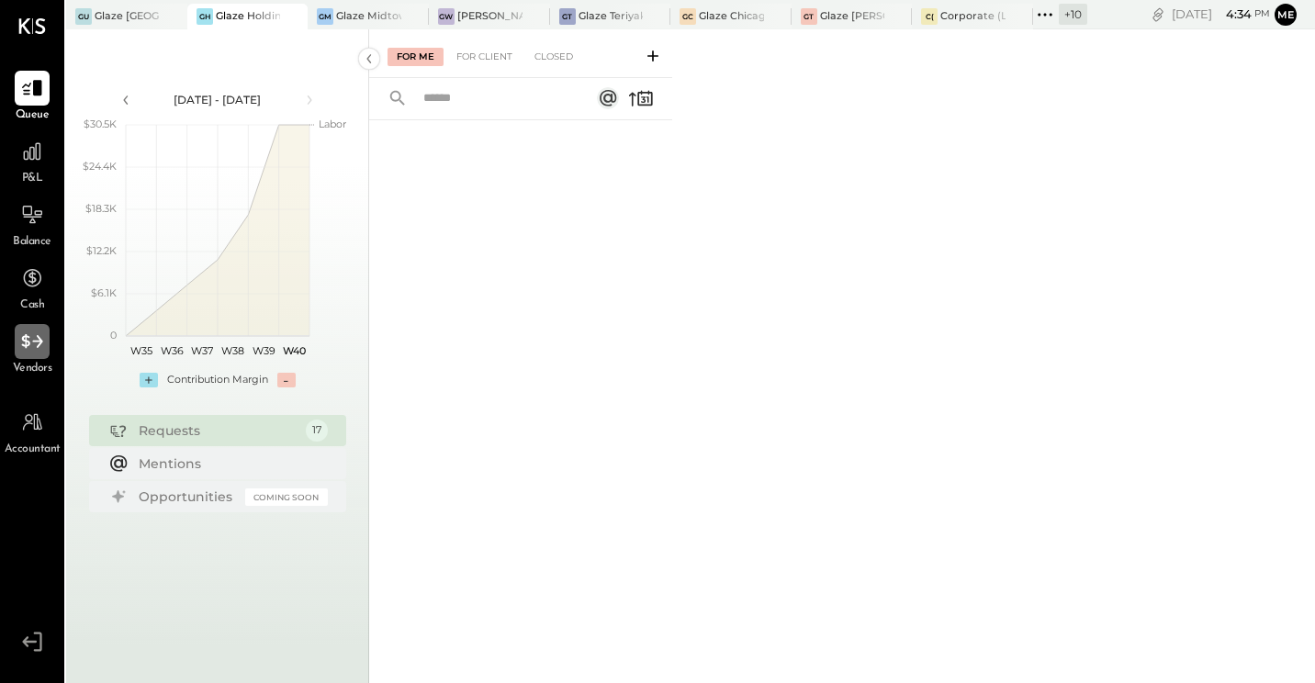
click at [37, 343] on icon at bounding box center [32, 342] width 24 height 24
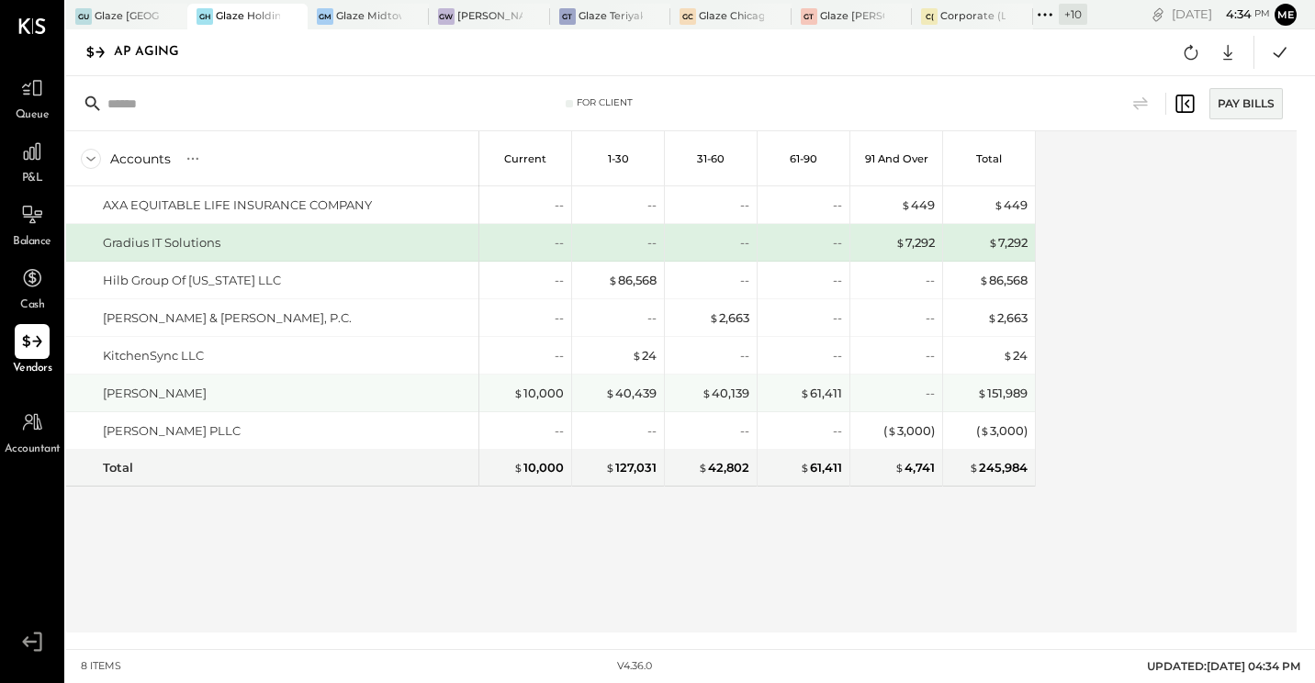
click at [410, 377] on div "[PERSON_NAME]" at bounding box center [272, 393] width 412 height 37
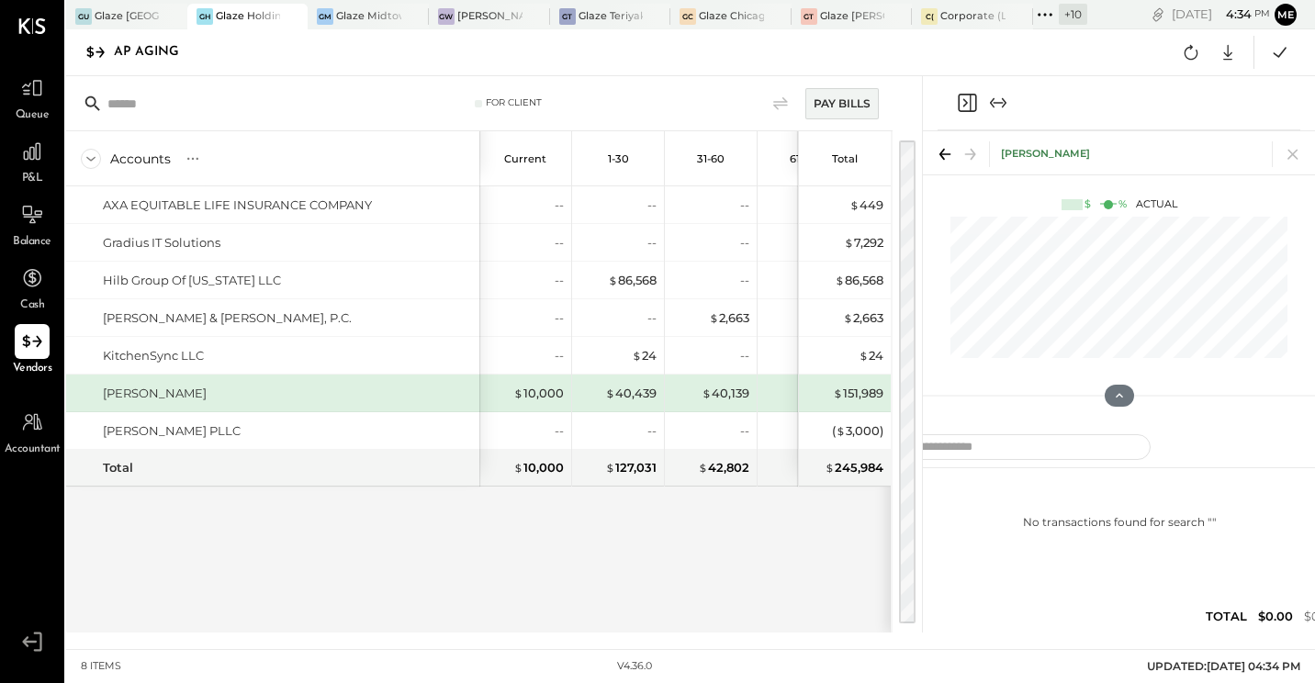
click at [639, 590] on div "Accounts S % GL Current 1-30 31-60 61-90 91 and Over Total AXA EQUITABLE LIFE I…" at bounding box center [478, 381] width 825 height 501
click at [945, 147] on icon at bounding box center [945, 154] width 26 height 26
click at [774, 99] on icon at bounding box center [781, 104] width 22 height 22
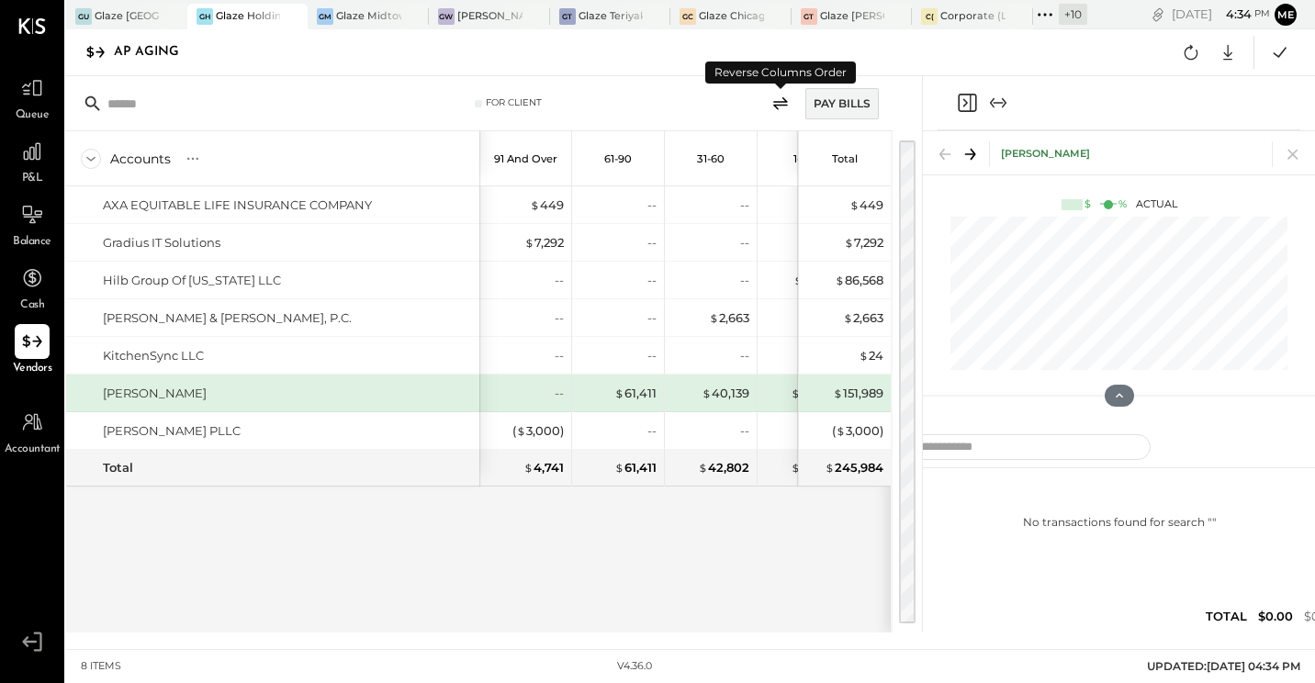
click at [774, 99] on icon at bounding box center [781, 104] width 22 height 22
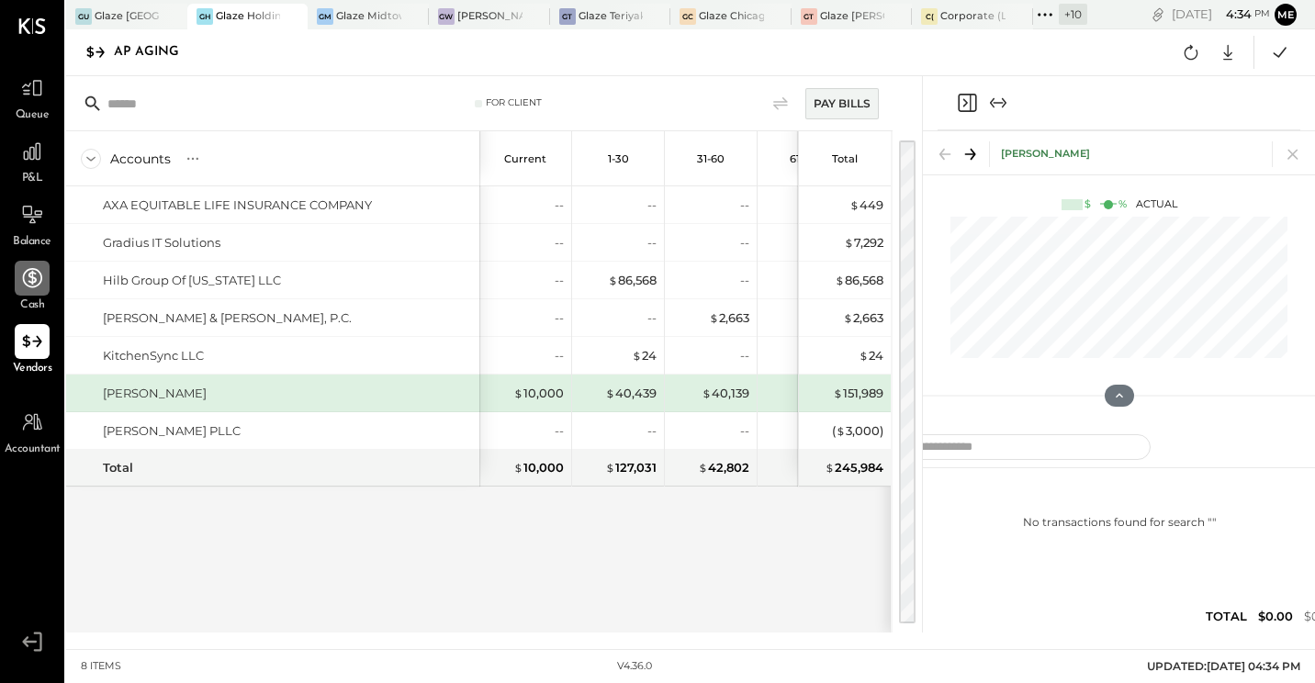
click at [20, 283] on icon at bounding box center [32, 278] width 24 height 24
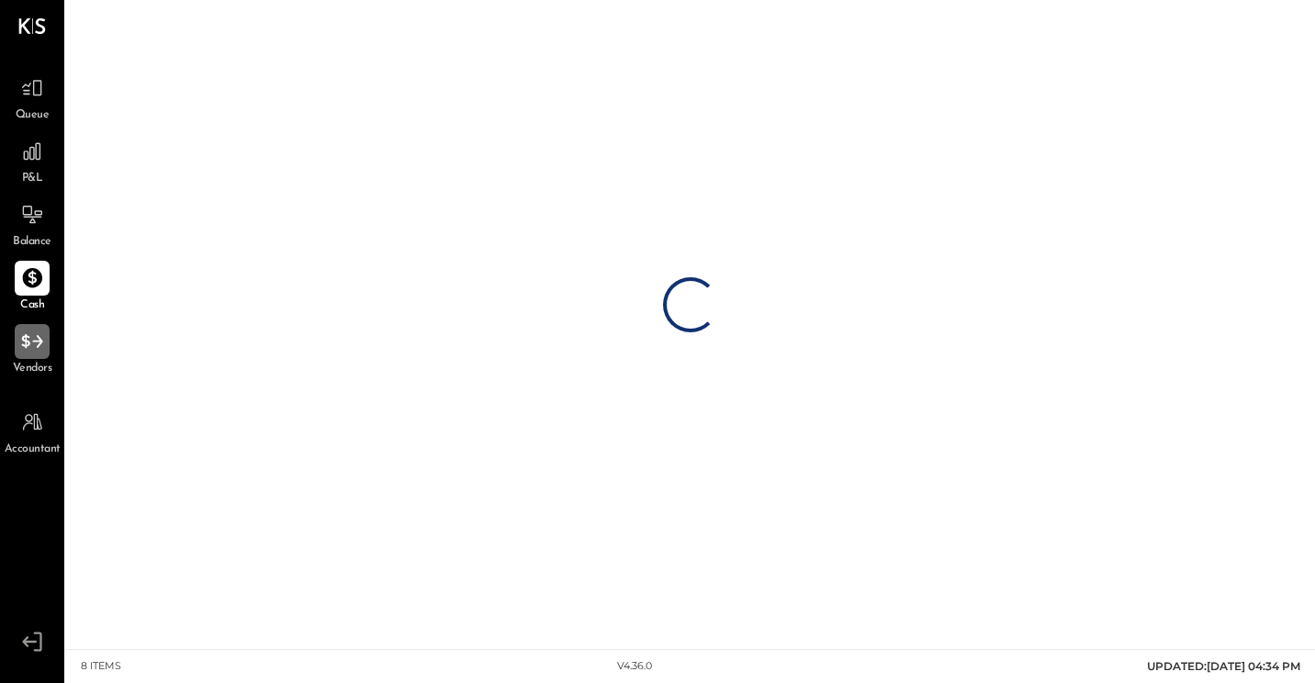
click at [35, 356] on div at bounding box center [32, 341] width 35 height 35
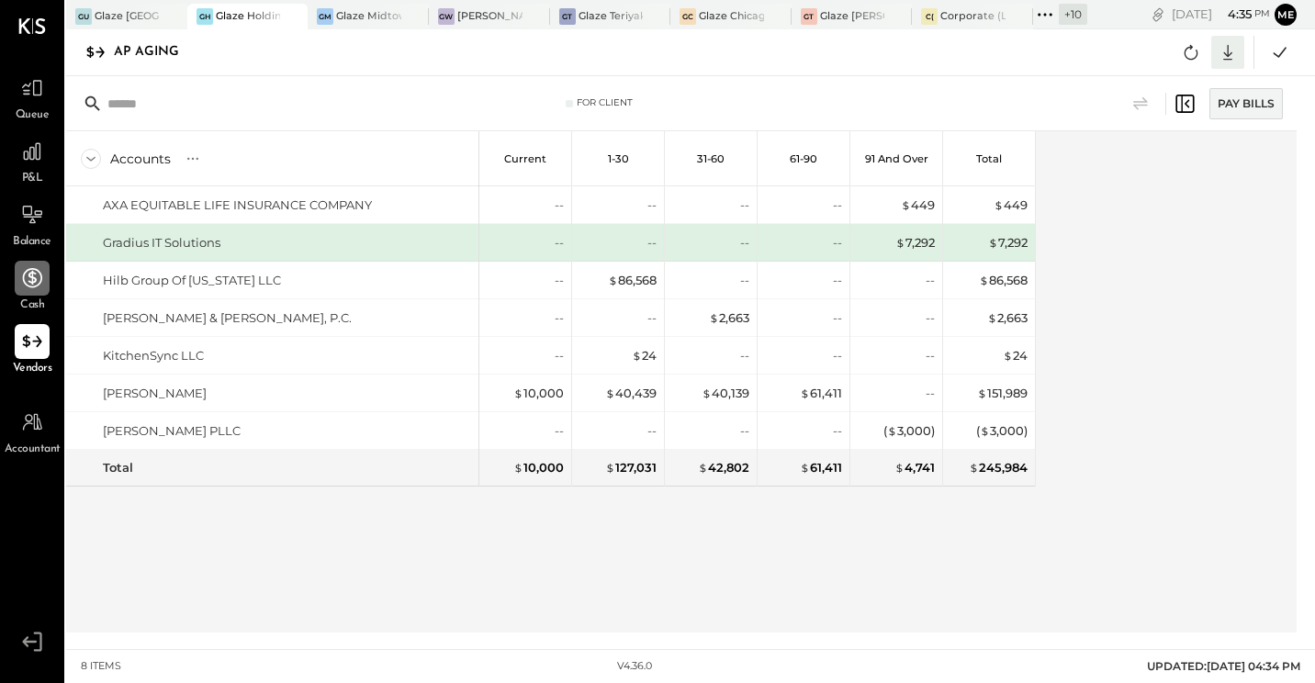
click at [1220, 57] on icon at bounding box center [1228, 52] width 24 height 24
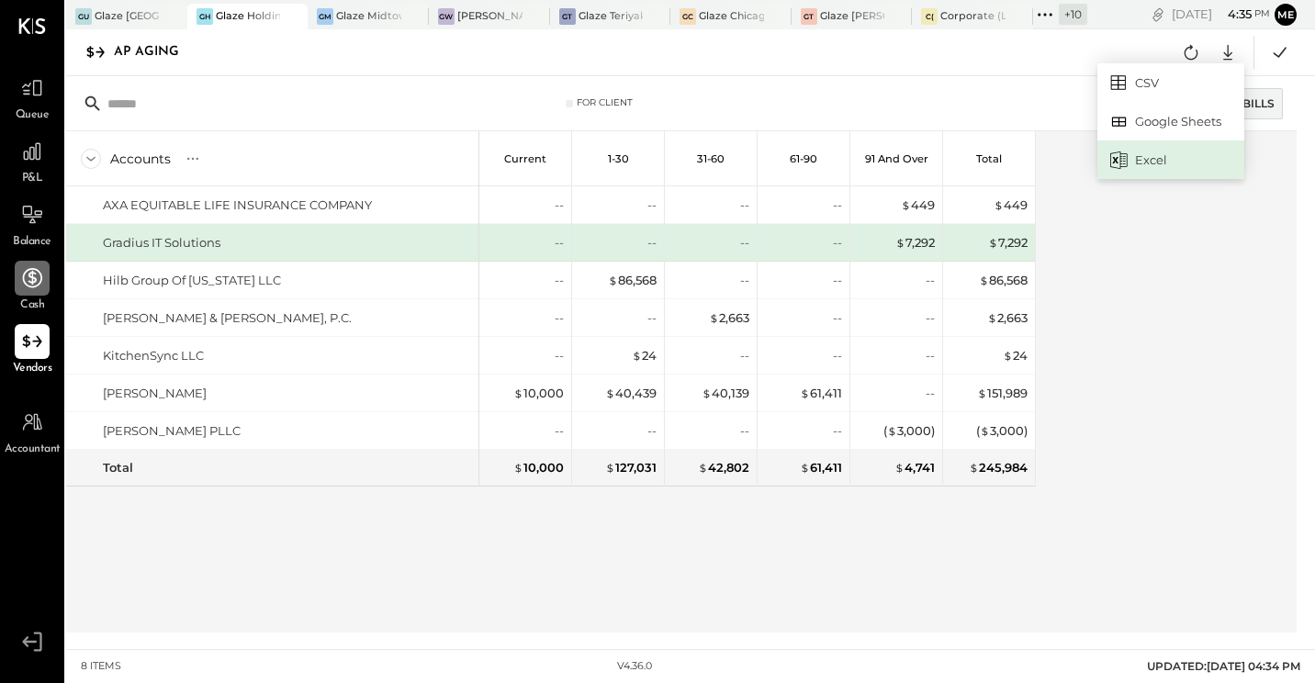
click at [1173, 167] on div "Excel" at bounding box center [1170, 159] width 147 height 39
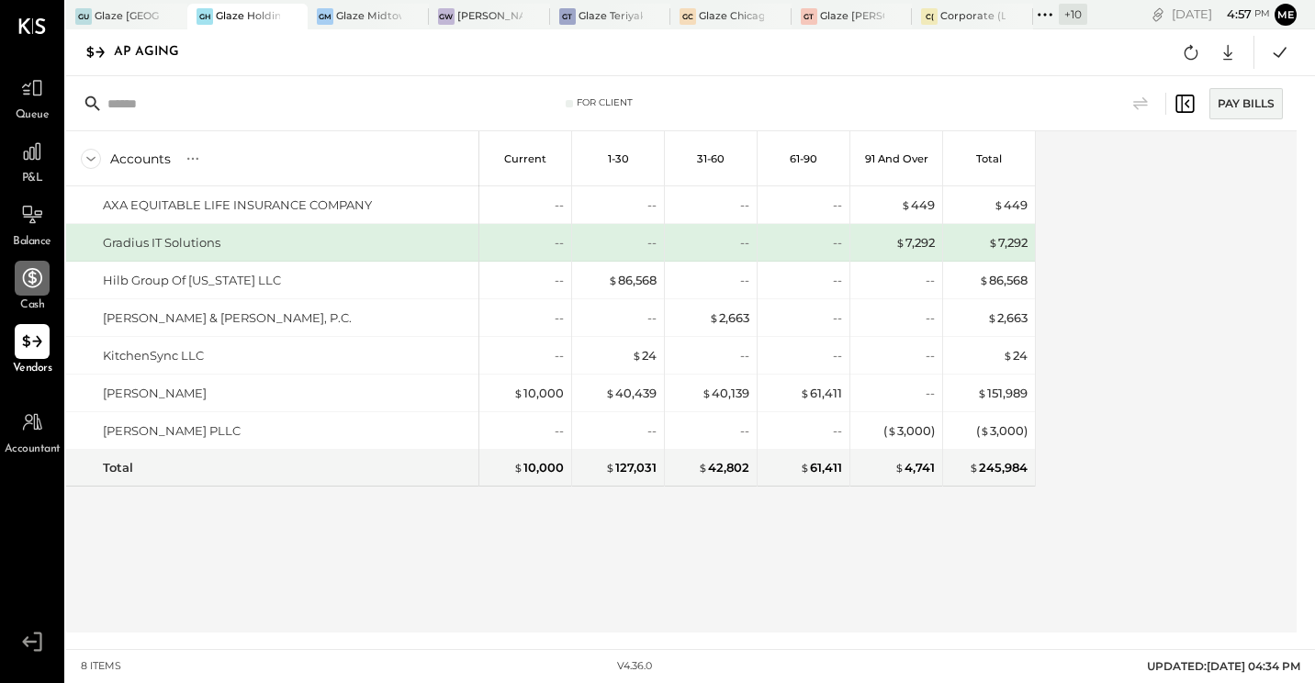
click at [1126, 305] on div "Accounts S % GL Current 1-30 31-60 61-90 91 and Over Total AXA EQUITABLE LIFE I…" at bounding box center [682, 381] width 1233 height 501
click at [385, 20] on div at bounding box center [397, 16] width 64 height 25
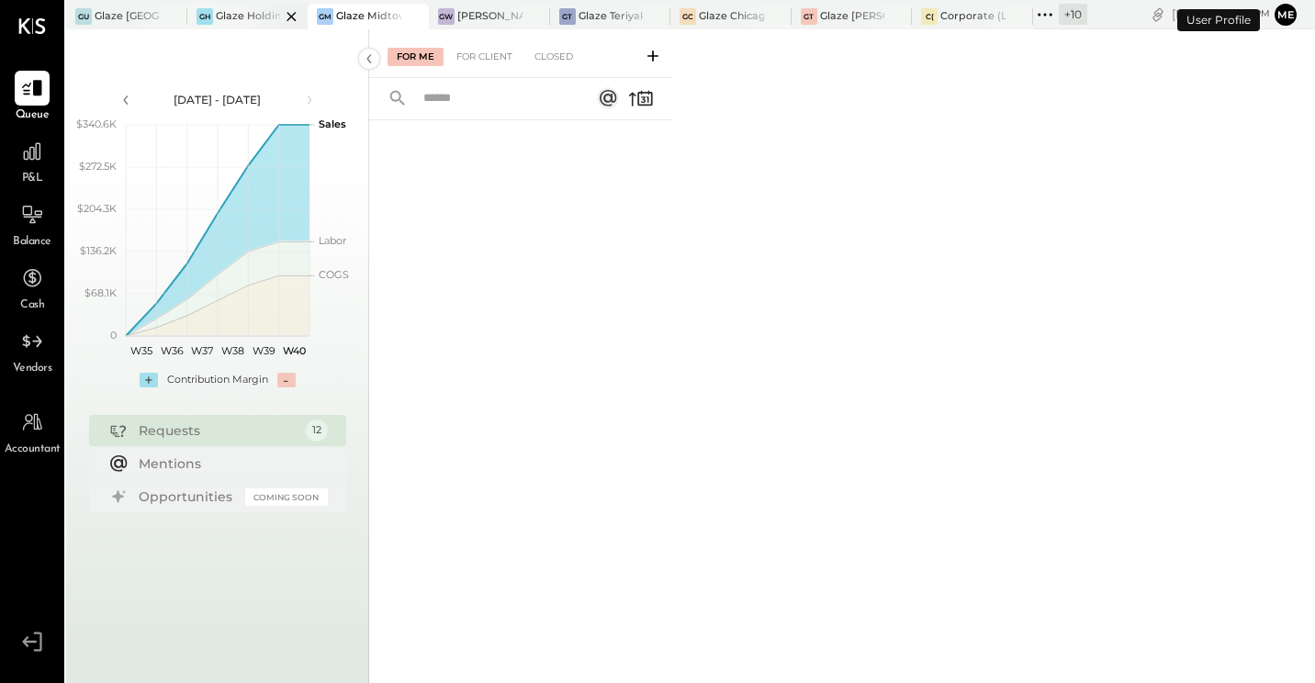
click at [229, 16] on div "Glaze Holdings - Glaze Teriyaki Holdings LLC" at bounding box center [248, 16] width 65 height 15
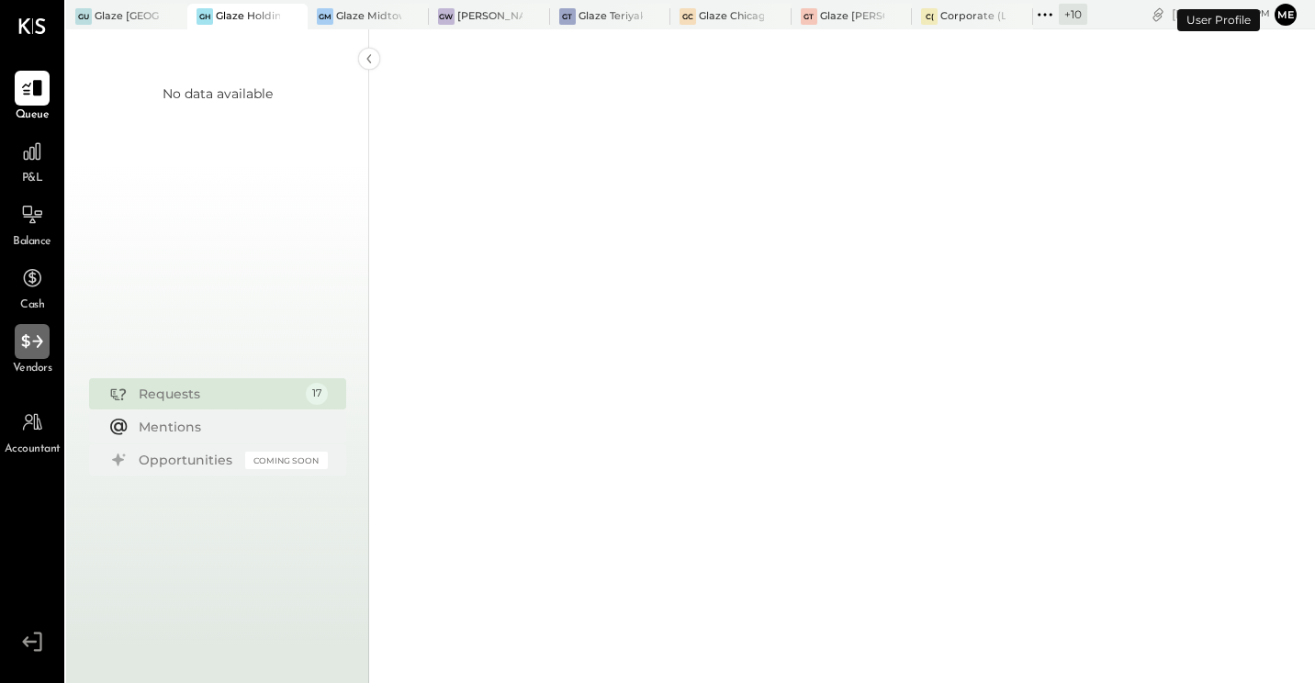
click at [27, 354] on icon at bounding box center [32, 342] width 24 height 24
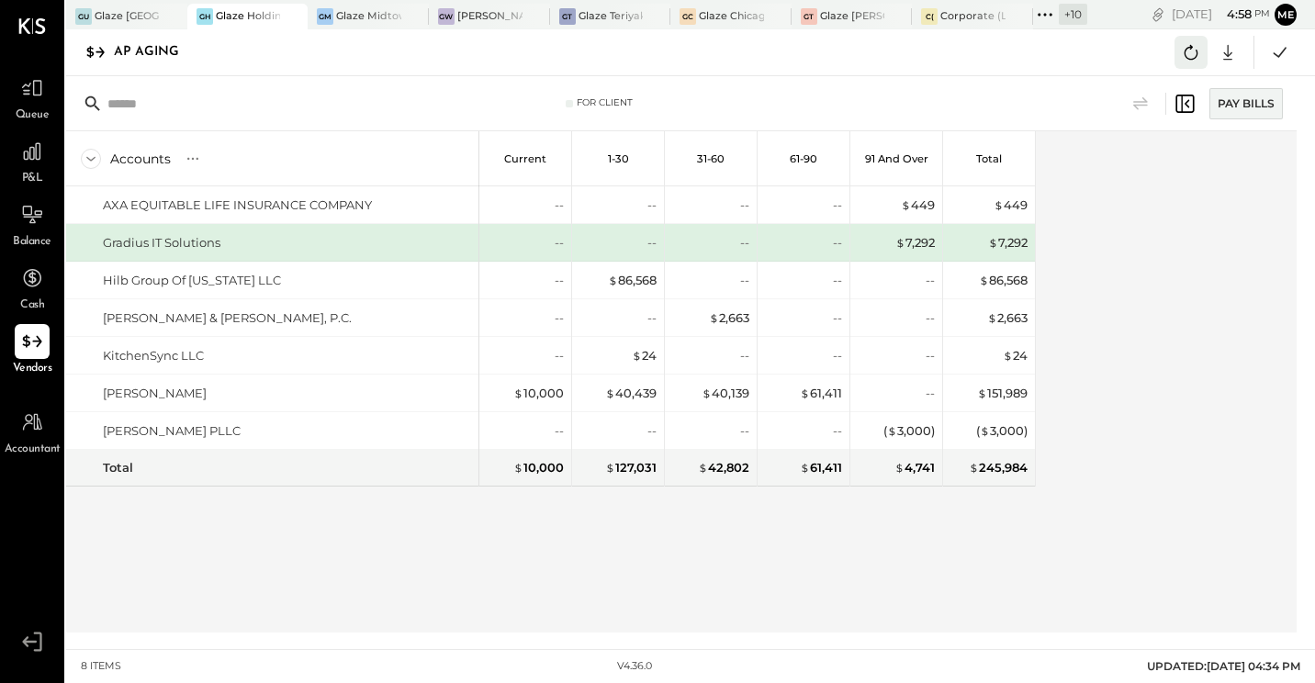
click at [1195, 48] on icon at bounding box center [1191, 52] width 24 height 24
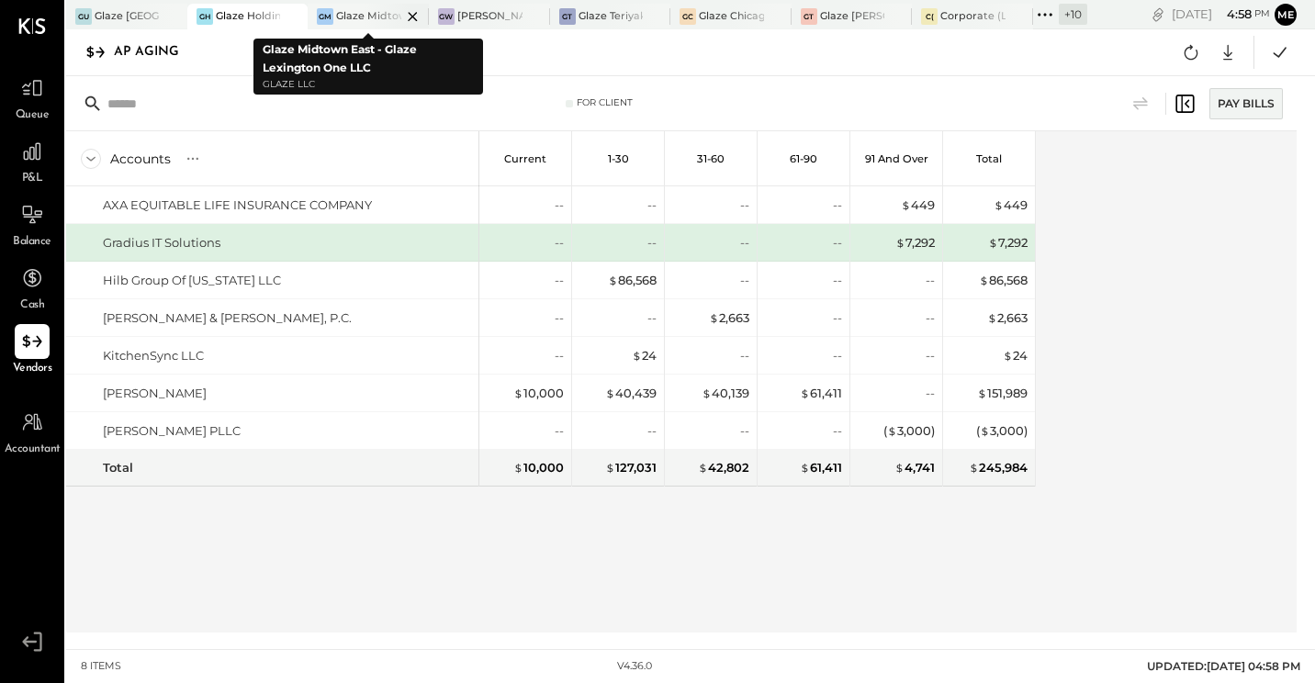
click at [368, 16] on div at bounding box center [397, 16] width 64 height 25
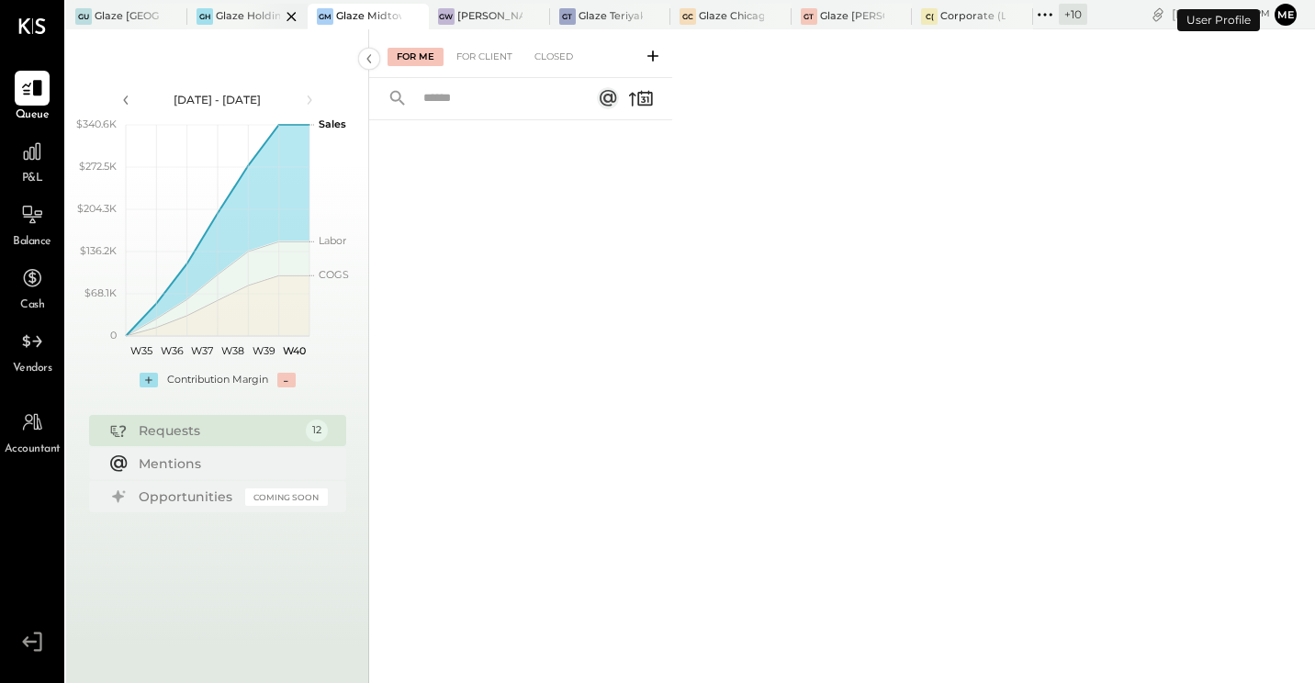
click at [245, 17] on div at bounding box center [275, 16] width 64 height 25
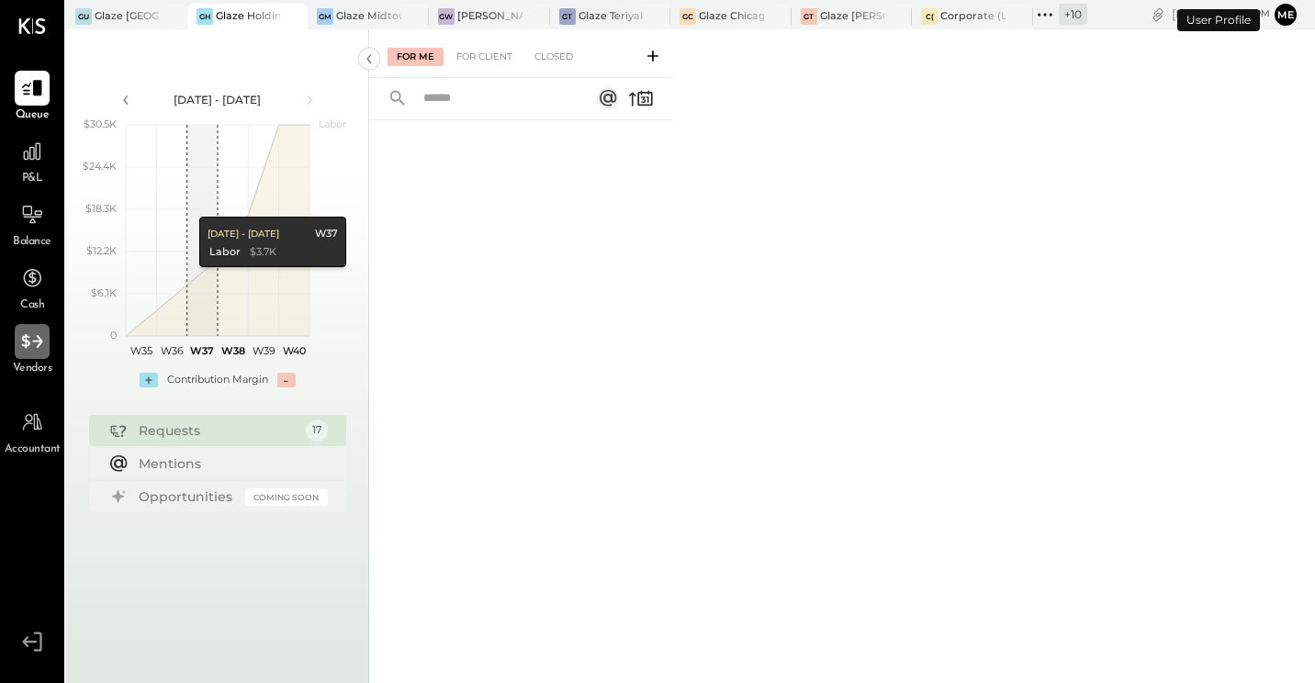
click at [28, 348] on icon at bounding box center [32, 342] width 24 height 24
